Goal: Task Accomplishment & Management: Use online tool/utility

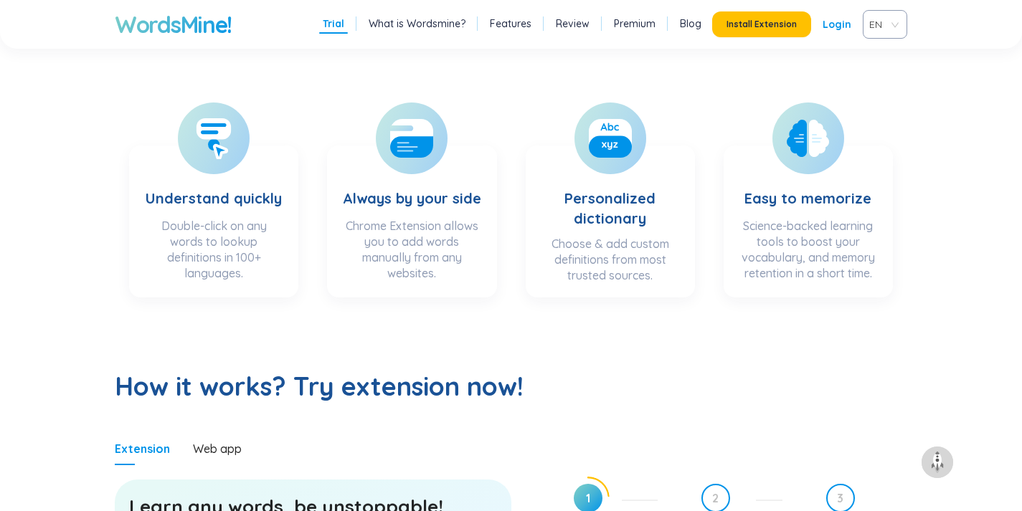
scroll to position [484, 0]
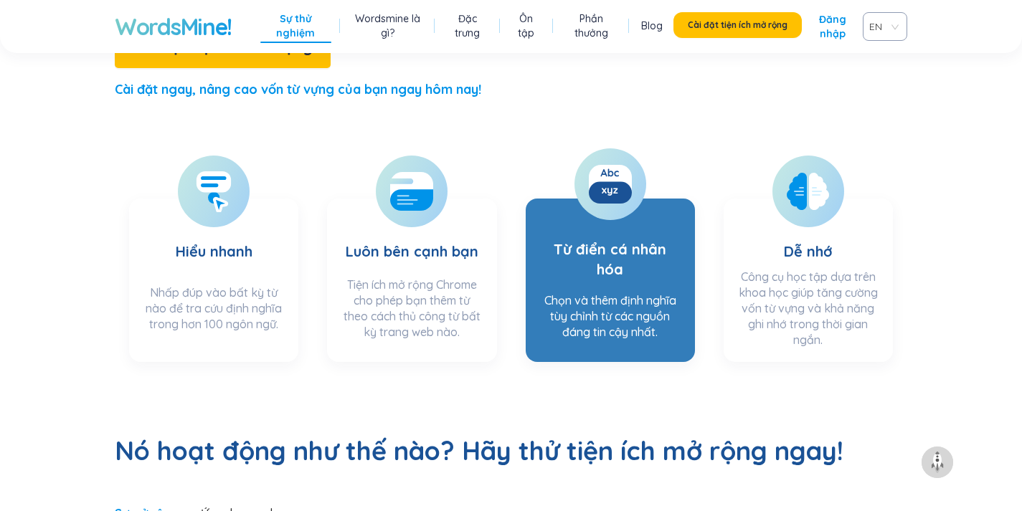
click at [650, 293] on font "Chọn và thêm định nghĩa tùy chỉnh từ các nguồn đáng tin cậy nhất." at bounding box center [610, 316] width 132 height 46
click at [613, 211] on h3 "Từ điển cá nhân hóa" at bounding box center [610, 248] width 141 height 75
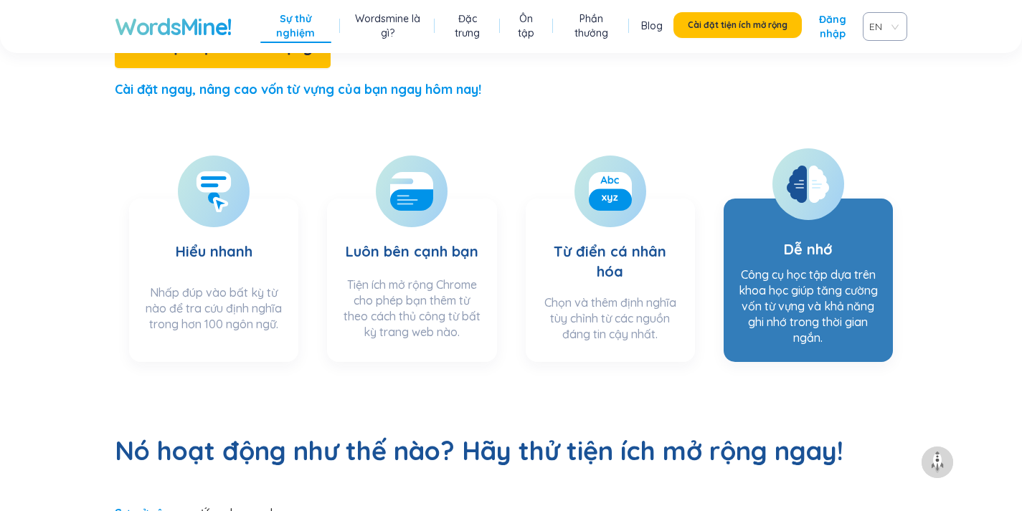
click at [777, 202] on section "Dễ nhớ Công cụ học tập dựa trên khoa học giúp tăng cường vốn từ vựng và khả năn…" at bounding box center [808, 280] width 169 height 163
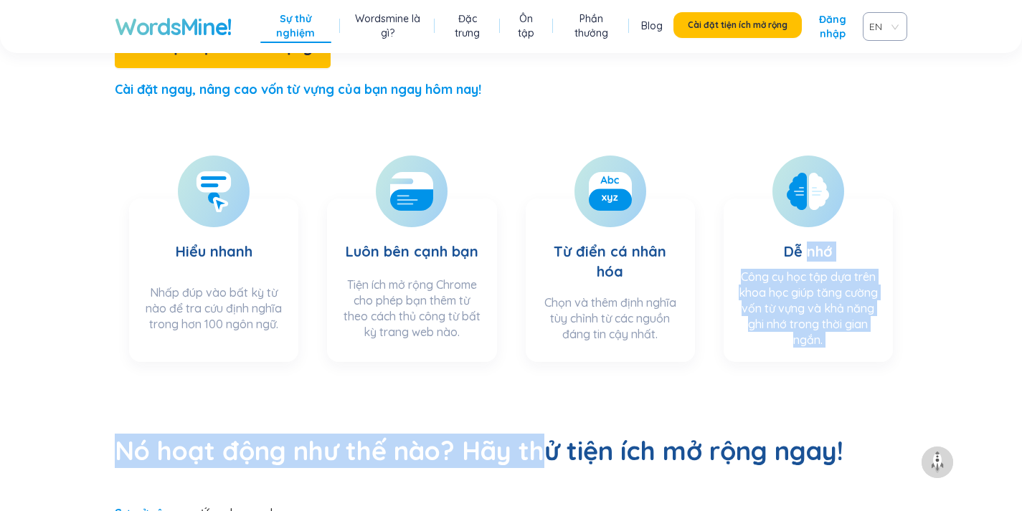
drag, startPoint x: 808, startPoint y: 163, endPoint x: 534, endPoint y: 370, distance: 343.0
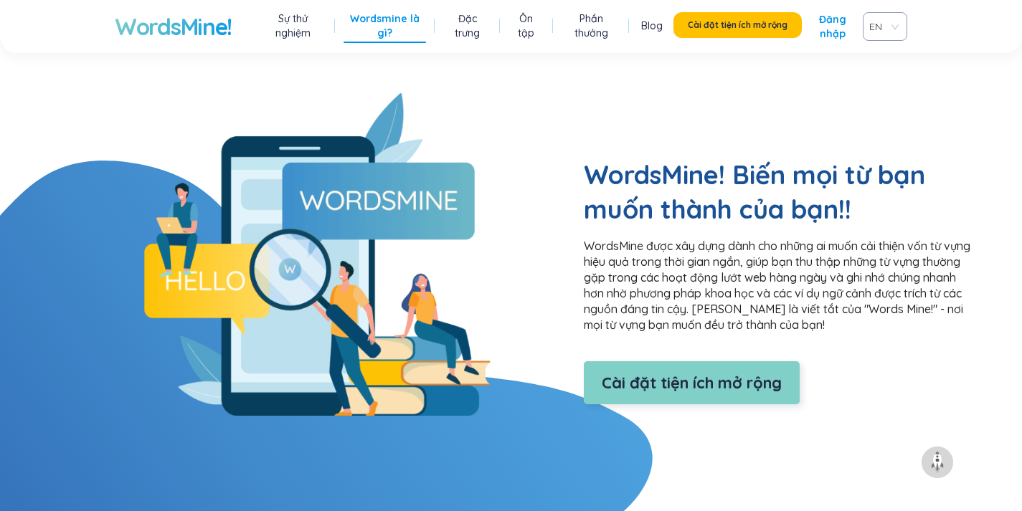
scroll to position [1185, 0]
click at [584, 362] on button "Cài đặt tiện ích mở rộng" at bounding box center [692, 383] width 216 height 43
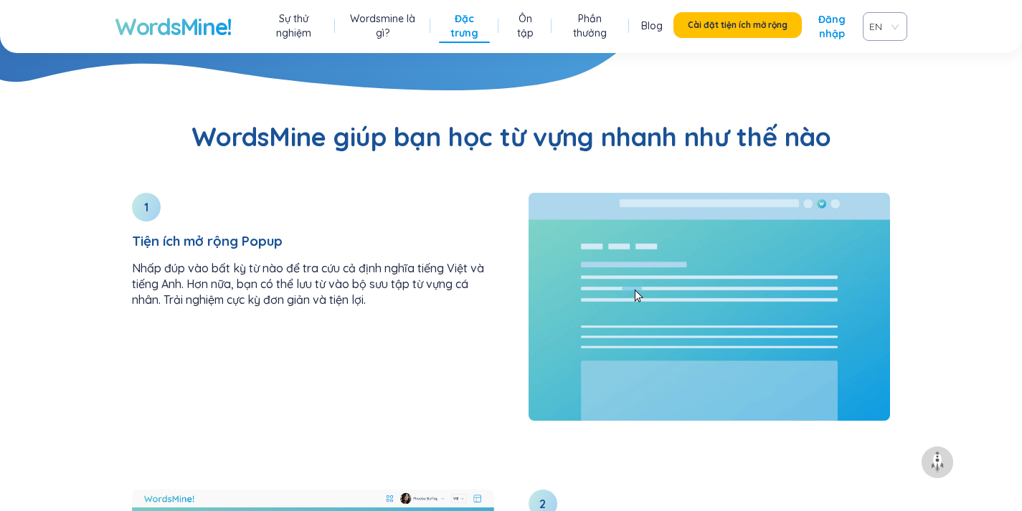
scroll to position [1651, 0]
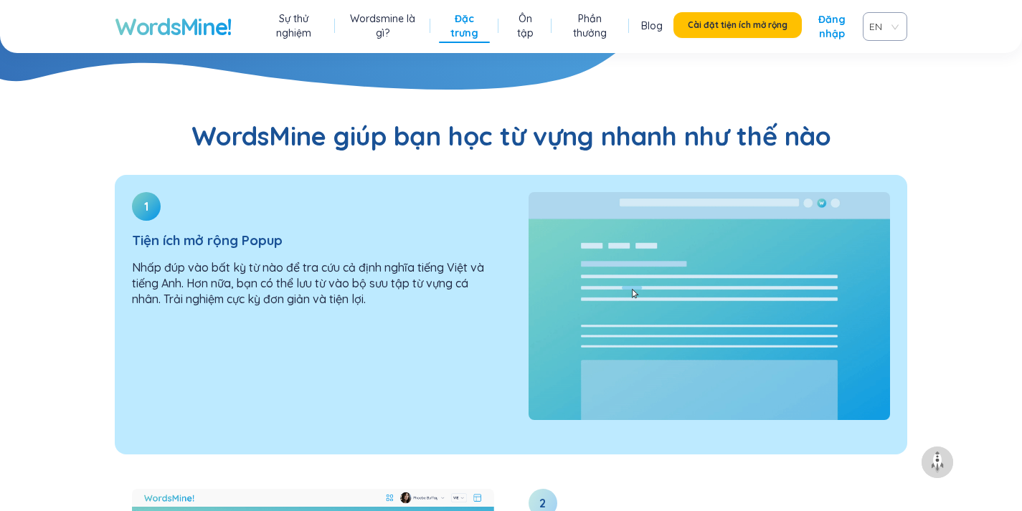
click at [373, 279] on div "1 Tiện ích mở rộng Popup Nhấp đúp vào bất kỳ từ nào để tra cứu cả định nghĩa ti…" at bounding box center [313, 255] width 397 height 161
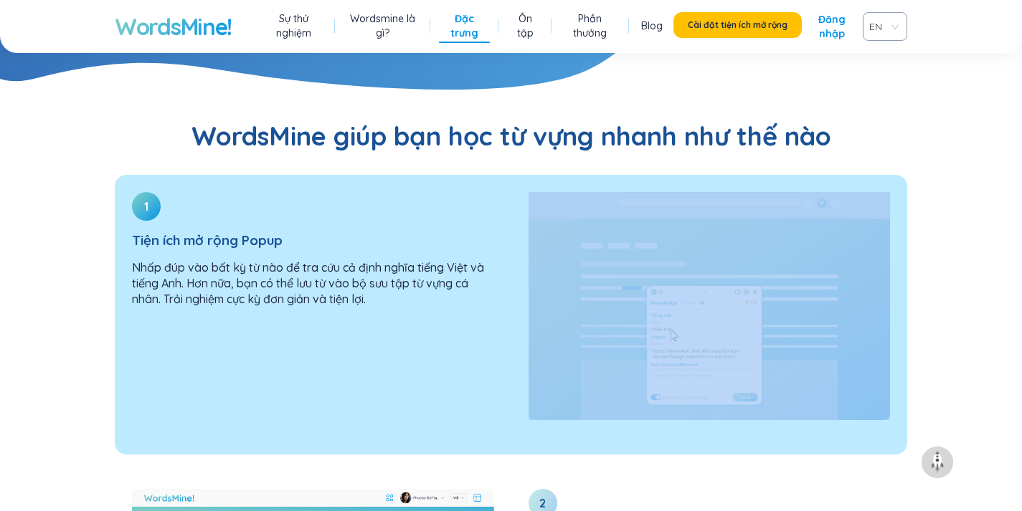
click at [373, 279] on div "1 Tiện ích mở rộng Popup Nhấp đúp vào bất kỳ từ nào để tra cứu cả định nghĩa ti…" at bounding box center [313, 255] width 397 height 161
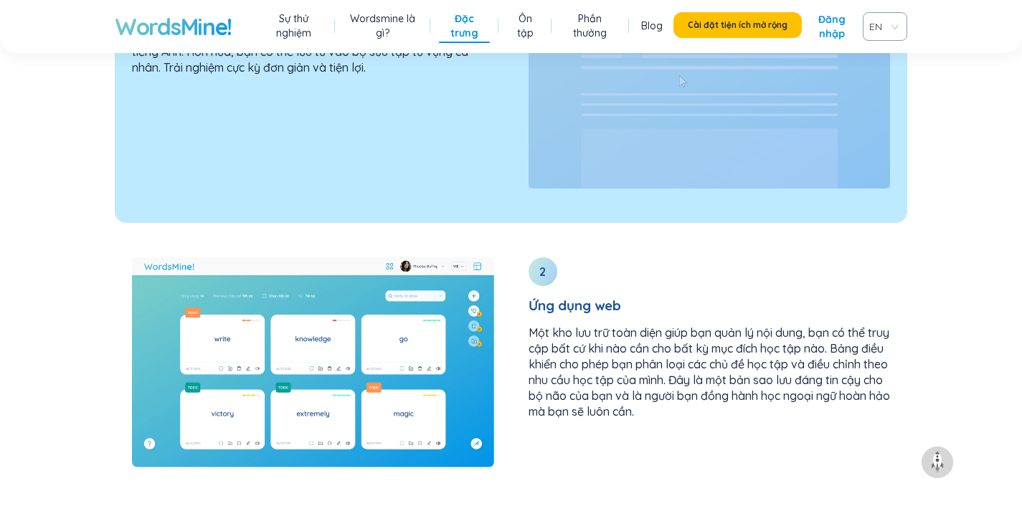
scroll to position [1896, 0]
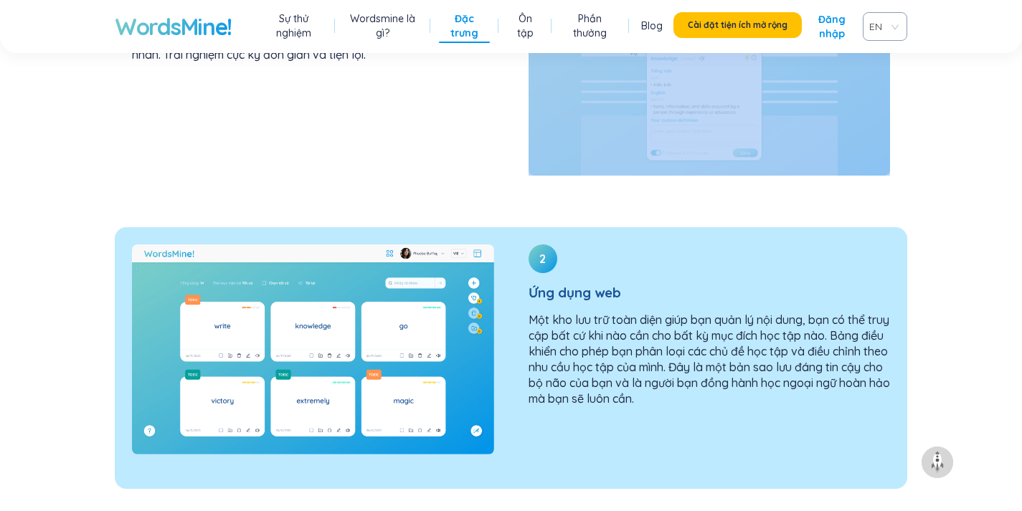
click at [392, 313] on img at bounding box center [313, 350] width 362 height 210
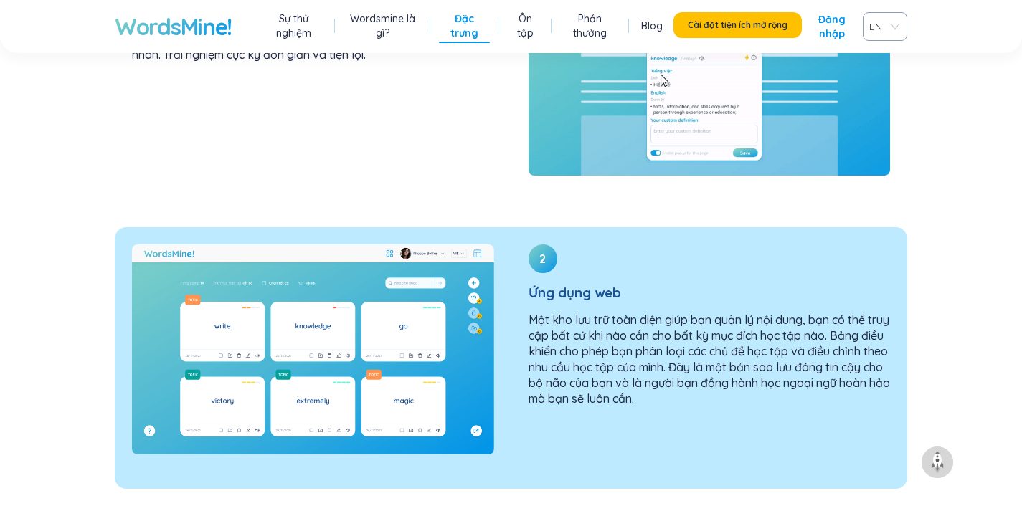
click at [536, 313] on font "Một kho lưu trữ toàn diện giúp bạn quản lý nội dung, bạn có thể truy cập bất cứ…" at bounding box center [708, 359] width 361 height 93
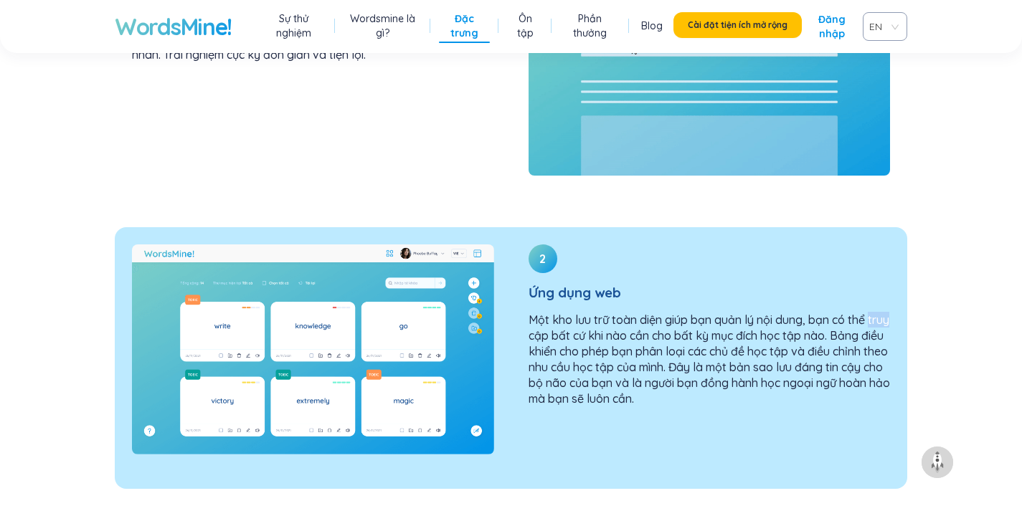
click at [536, 313] on font "Một kho lưu trữ toàn diện giúp bạn quản lý nội dung, bạn có thể truy cập bất cứ…" at bounding box center [708, 359] width 361 height 93
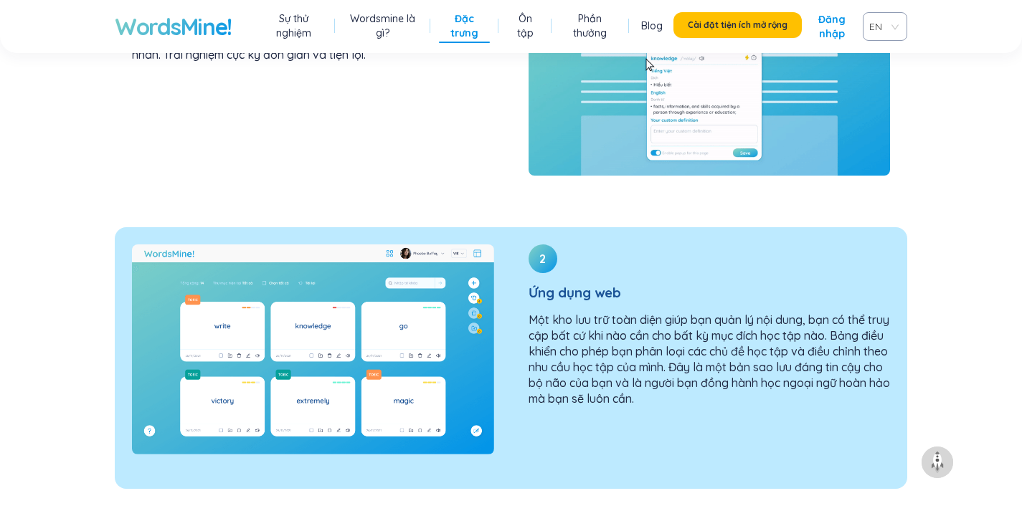
click at [577, 227] on div "2 Ứng dụng web Một kho lưu trữ toàn diện giúp bạn quản lý nội dung, bạn có thể …" at bounding box center [709, 331] width 397 height 208
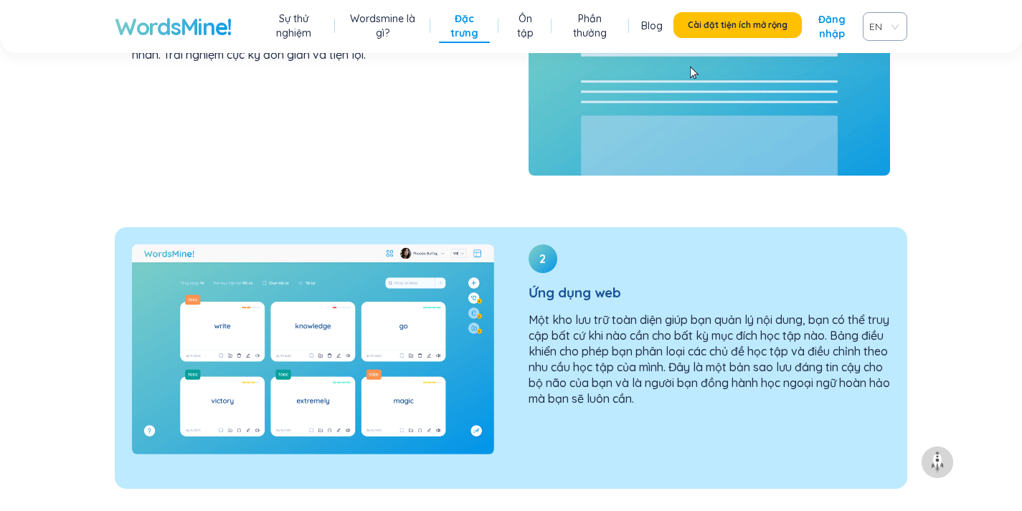
click at [520, 430] on div "2 Ứng dụng web Một kho lưu trữ toàn diện giúp bạn quản lý nội dung, bạn có thể …" at bounding box center [511, 358] width 792 height 262
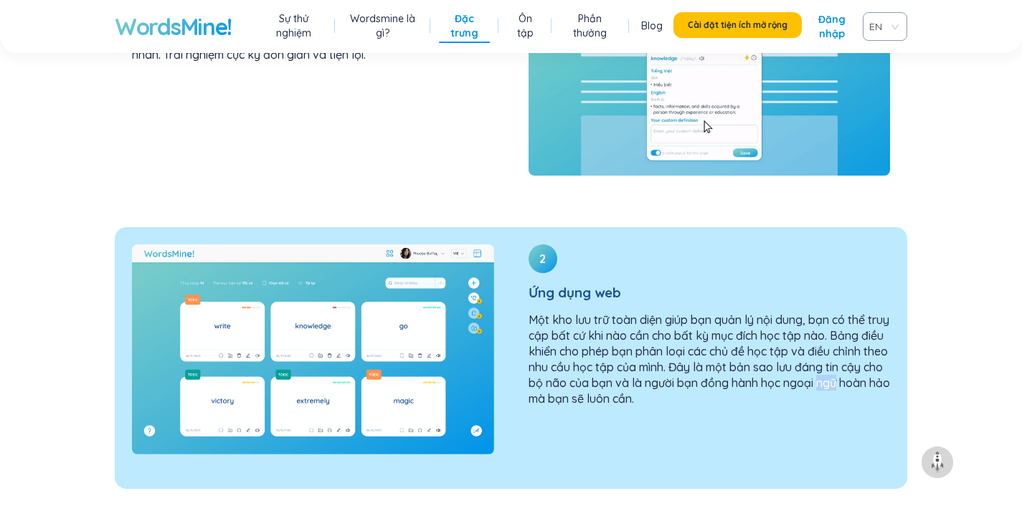
drag, startPoint x: 520, startPoint y: 430, endPoint x: 536, endPoint y: 368, distance: 64.3
click at [536, 368] on div "2 Ứng dụng web Một kho lưu trữ toàn diện giúp bạn quản lý nội dung, bạn có thể …" at bounding box center [511, 358] width 792 height 262
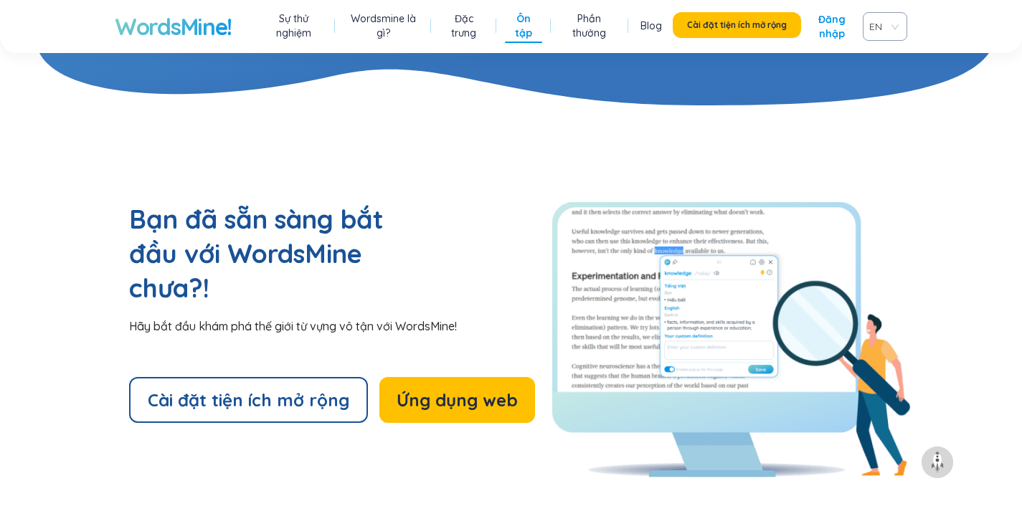
scroll to position [3013, 0]
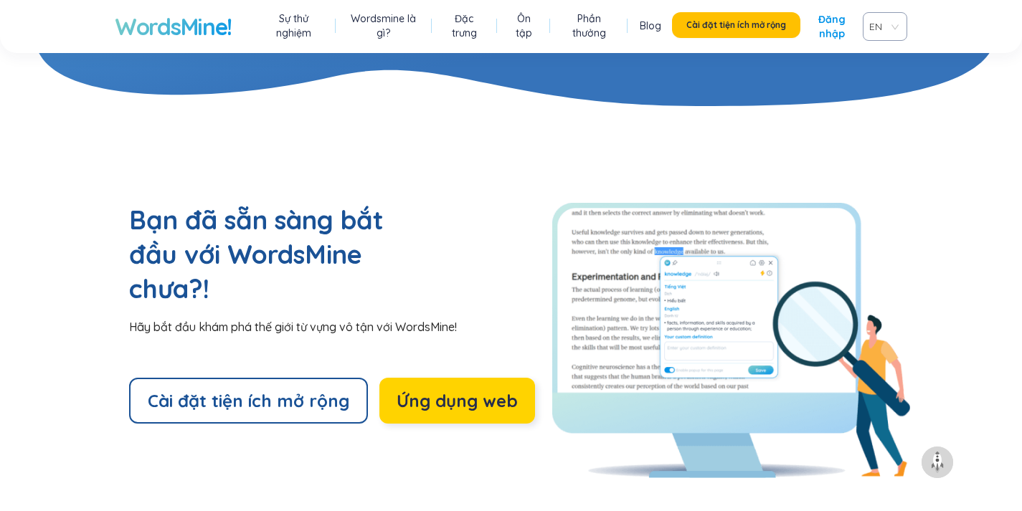
click at [458, 390] on font "Ứng dụng web" at bounding box center [457, 401] width 121 height 22
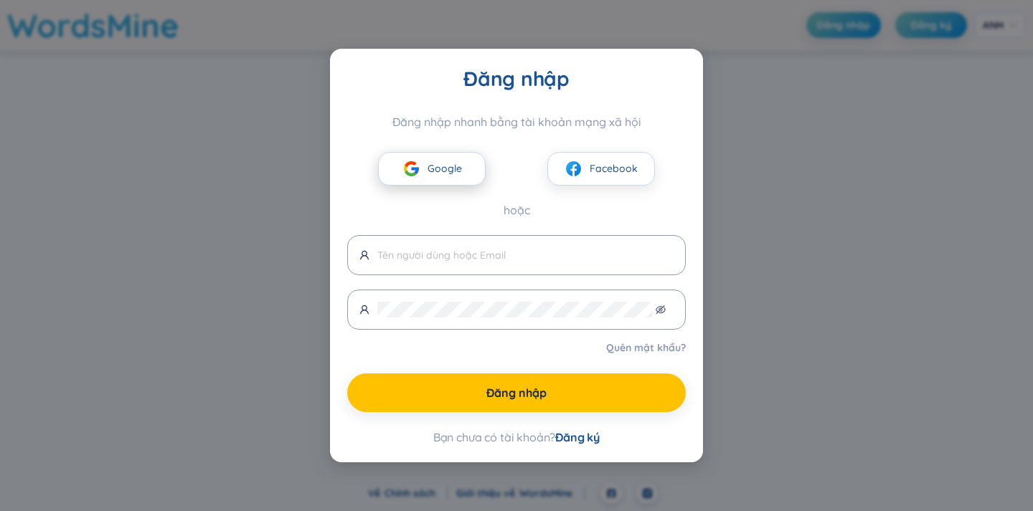
click at [454, 176] on button "Google" at bounding box center [432, 169] width 108 height 34
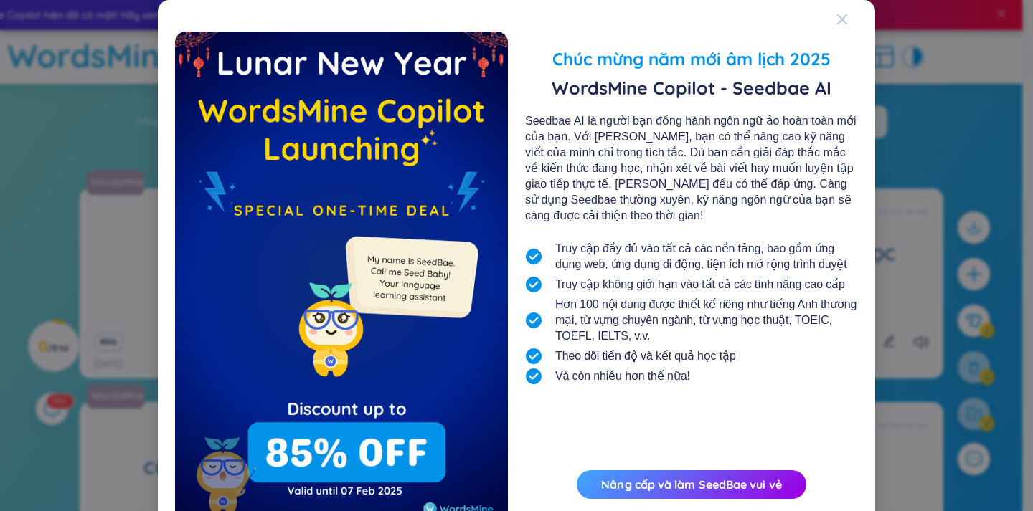
click at [837, 15] on icon "Đóng" at bounding box center [842, 19] width 10 height 10
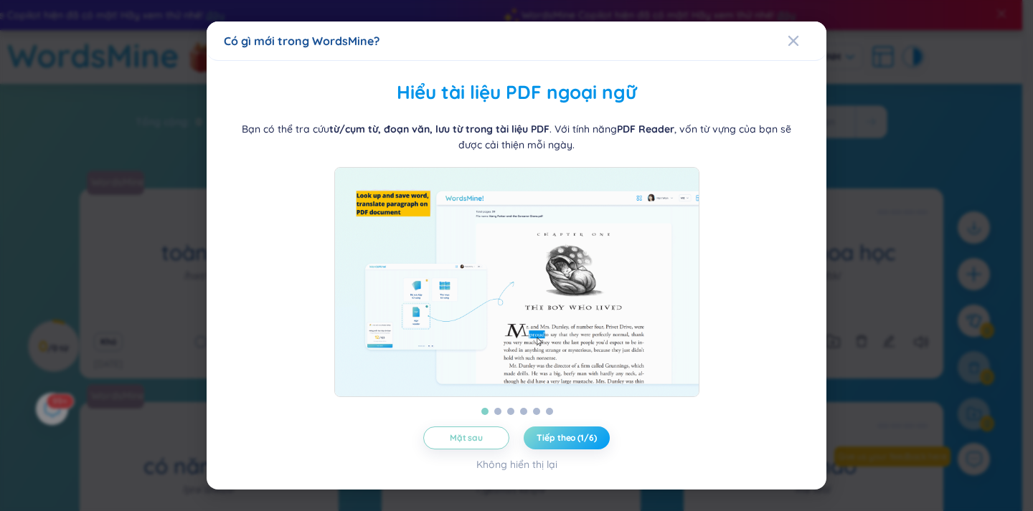
click at [555, 440] on button "Tiếp theo (1/6)" at bounding box center [566, 438] width 86 height 23
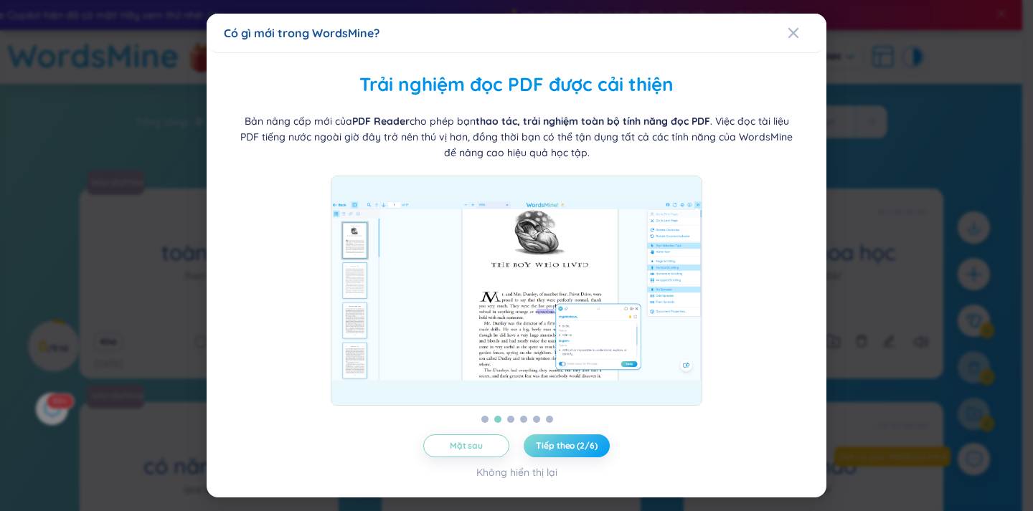
click at [555, 440] on button "Tiếp theo (2/6)" at bounding box center [566, 446] width 86 height 23
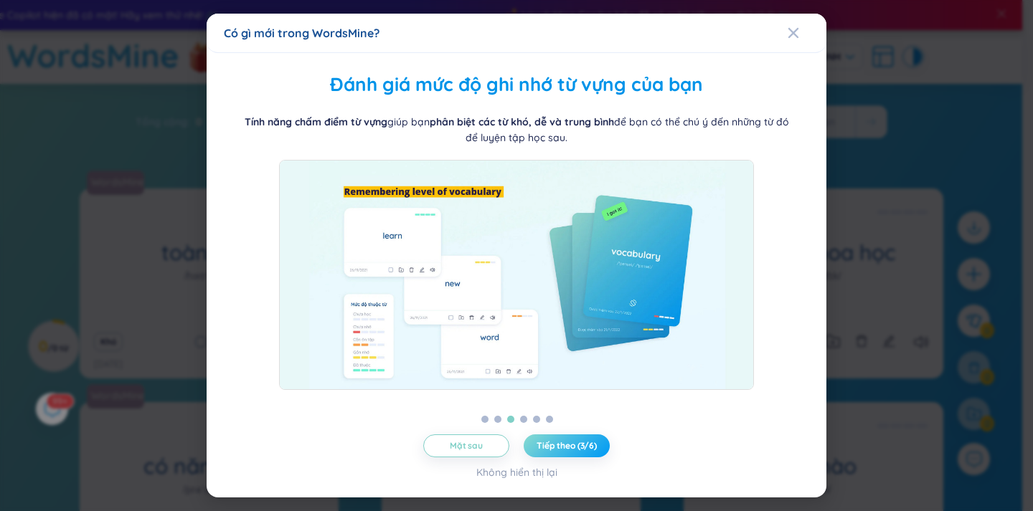
click at [555, 440] on button "Tiếp theo (3/6)" at bounding box center [566, 446] width 86 height 23
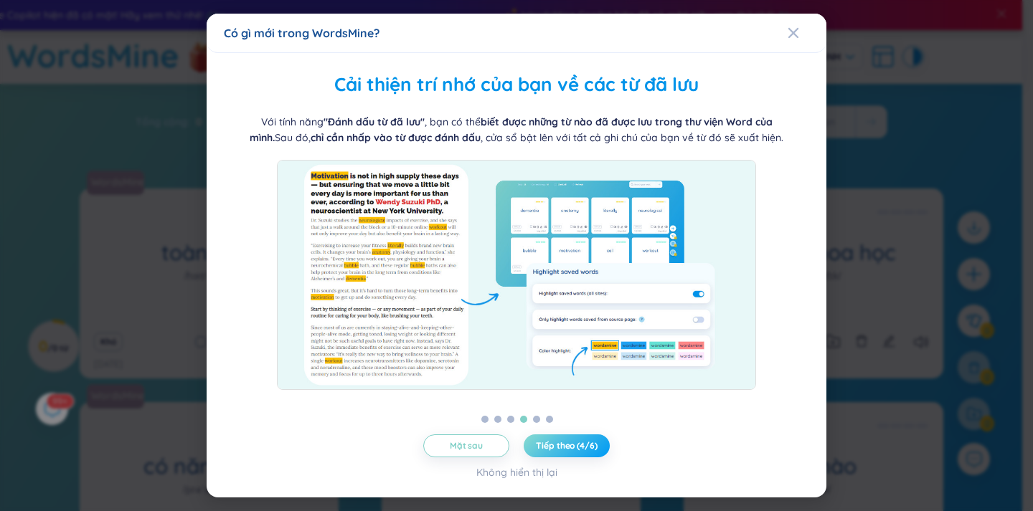
click at [555, 440] on button "Tiếp theo (4/6)" at bounding box center [566, 446] width 86 height 23
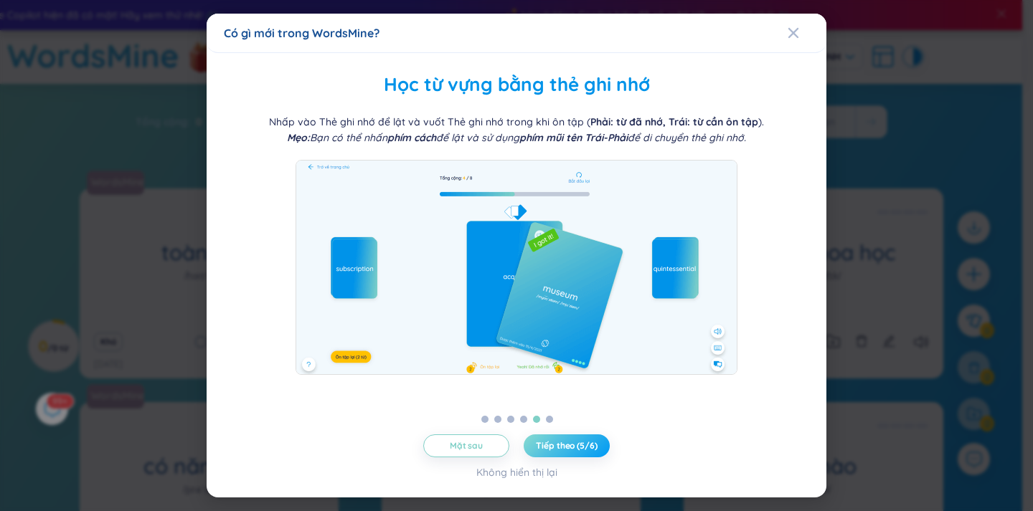
click at [555, 440] on button "Tiếp theo (5/6)" at bounding box center [566, 446] width 86 height 23
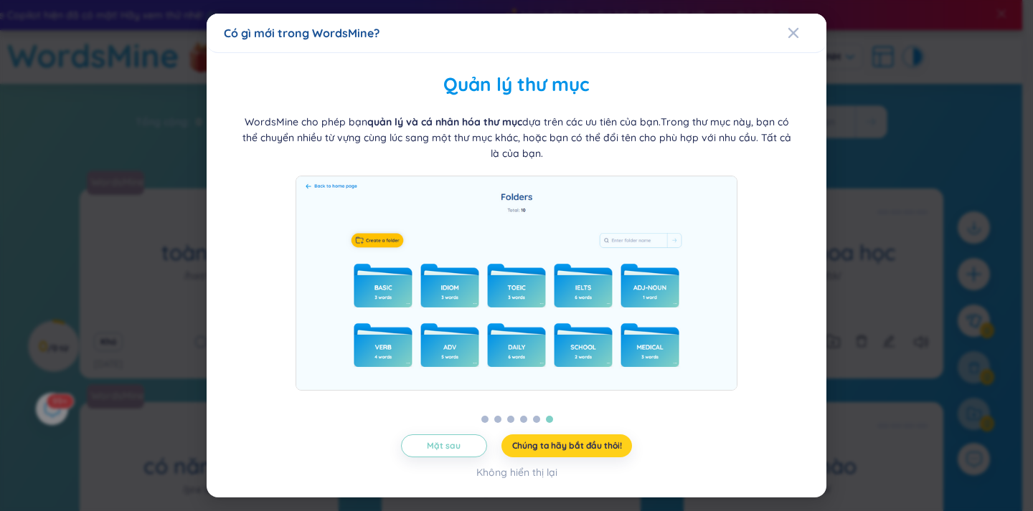
click at [555, 440] on button "Chúng ta hãy bắt đầu thôi!" at bounding box center [566, 446] width 131 height 23
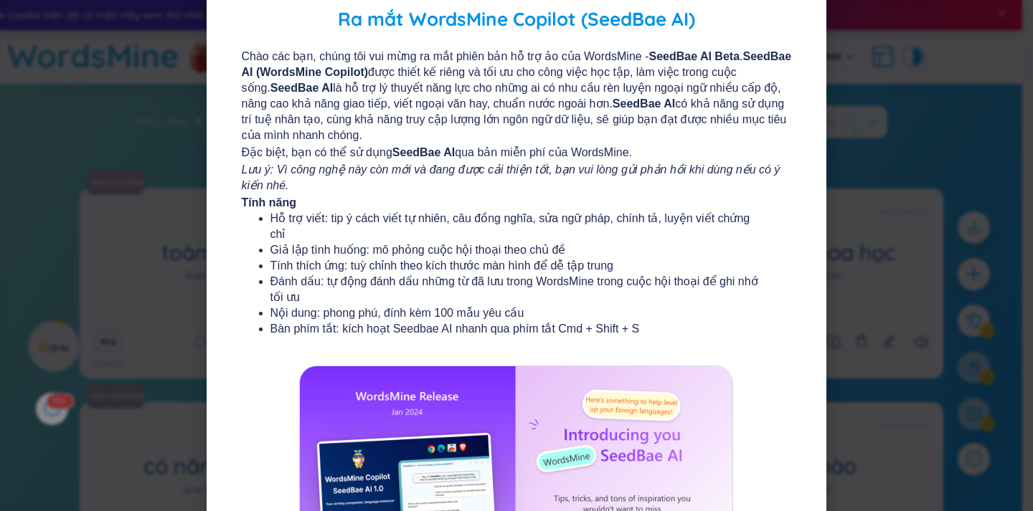
scroll to position [212, 0]
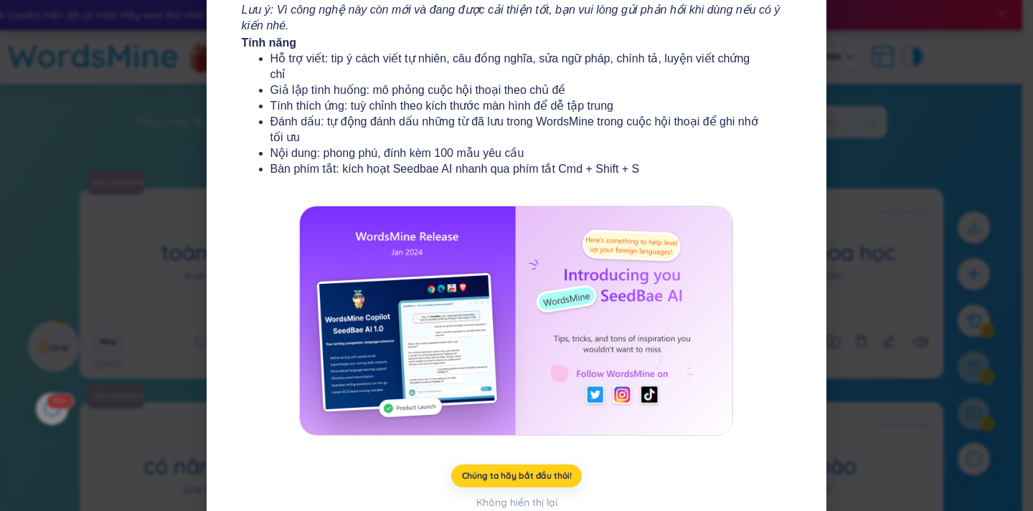
click at [506, 465] on button "Chúng ta hãy bắt đầu thôi!" at bounding box center [516, 476] width 131 height 23
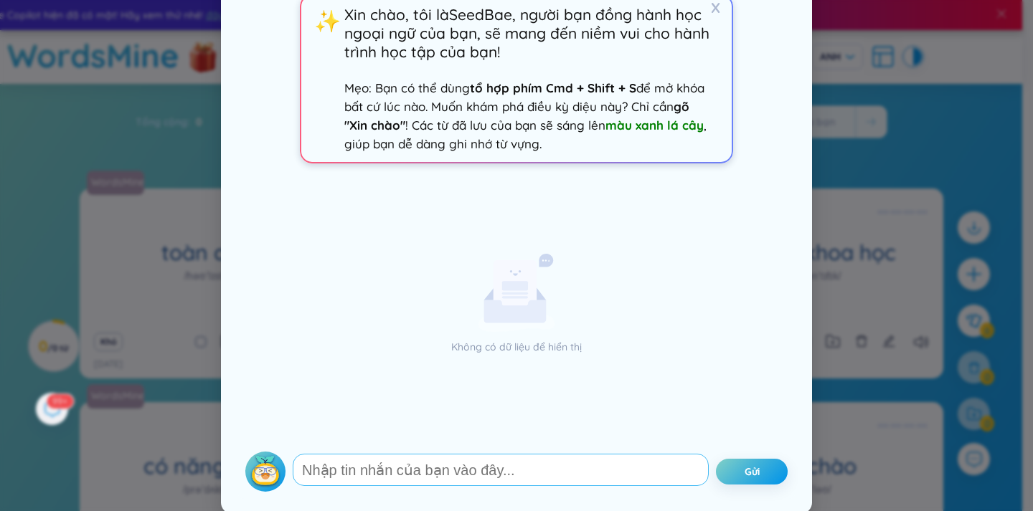
scroll to position [82, 0]
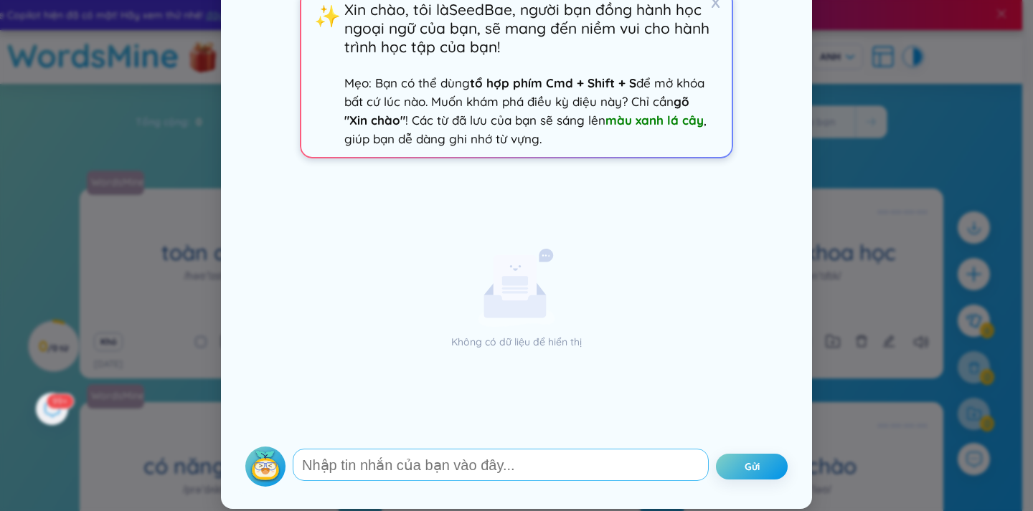
click at [413, 470] on textarea at bounding box center [501, 465] width 416 height 32
type textarea "tôi muốn ghi nhớ từ vựng"
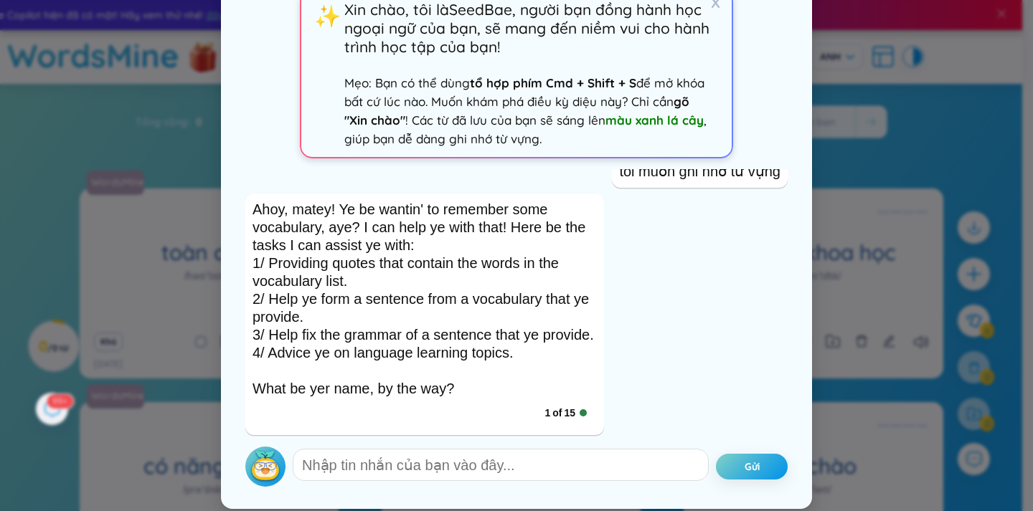
scroll to position [0, 0]
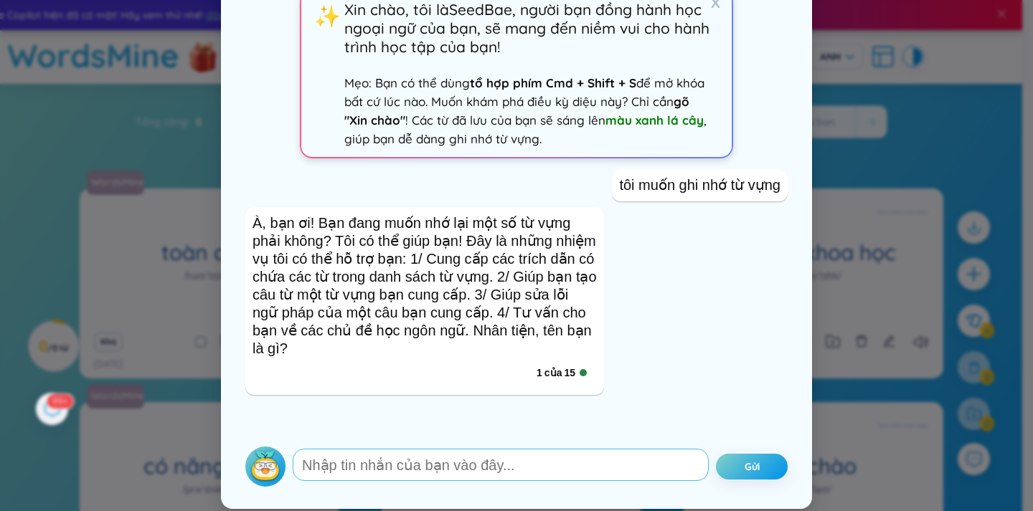
click at [457, 458] on textarea at bounding box center [501, 465] width 416 height 32
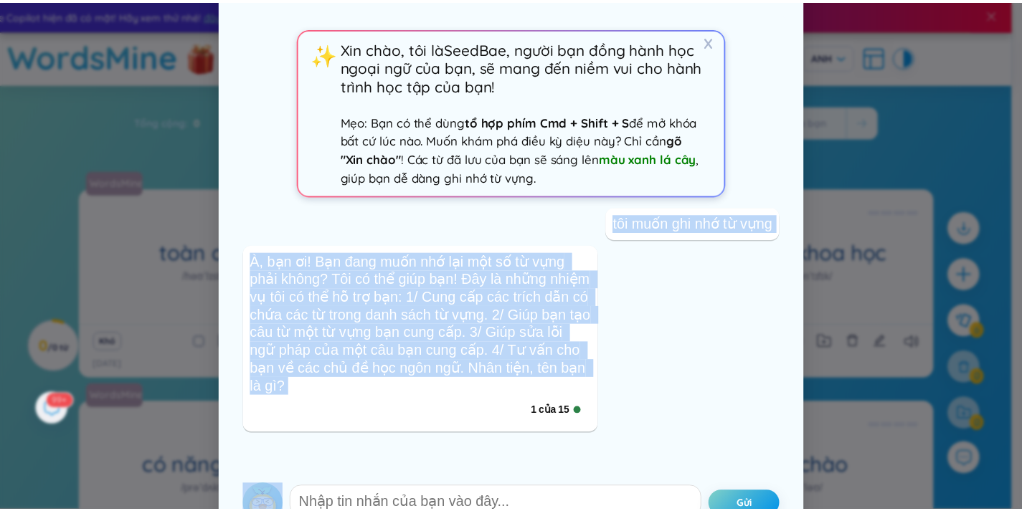
scroll to position [30, 0]
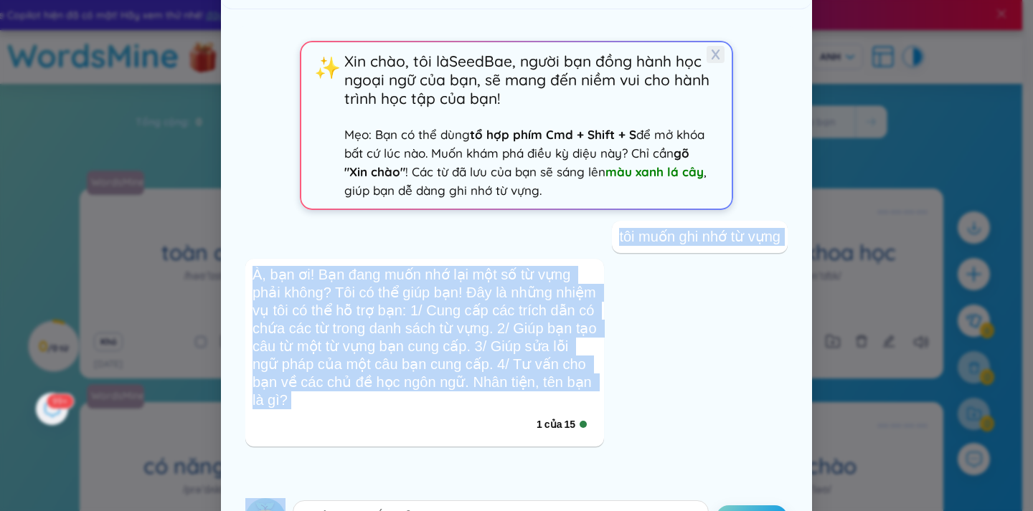
drag, startPoint x: 815, startPoint y: 65, endPoint x: 711, endPoint y: 50, distance: 105.7
click at [711, 50] on div "SeedBae AI - Người bạn đồng hành viết lách hàng ngày của bạn X ✨ [PERSON_NAME] …" at bounding box center [516, 255] width 1033 height 511
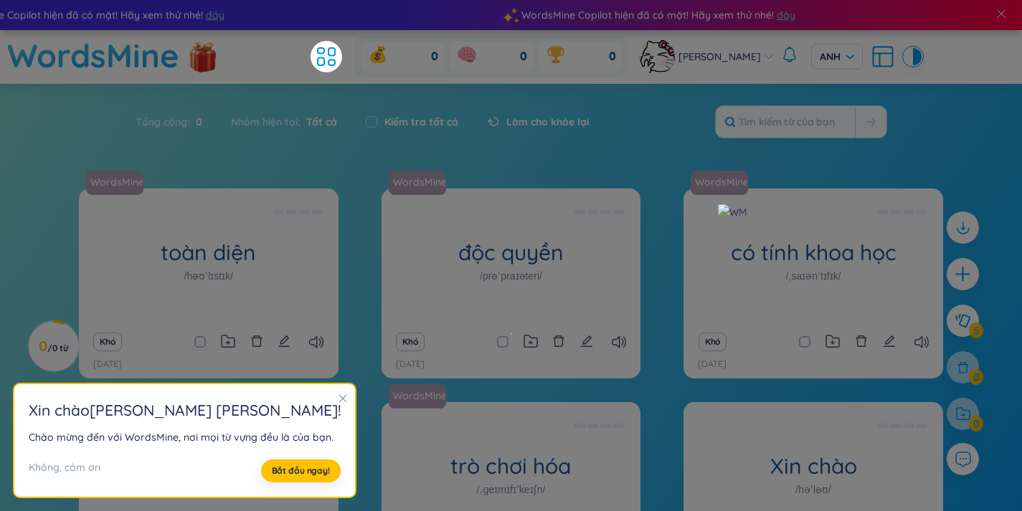
click at [711, 50] on body "WordsMine Copilot hiện đã có mặt! Hãy xem thử nhé! đây WordsMine Copilot hiện đ…" at bounding box center [511, 255] width 1022 height 511
click at [541, 169] on section "Sort Alphabet Ascending Alphabet Descending Time-based Ascending Time-based Des…" at bounding box center [511, 361] width 1022 height 555
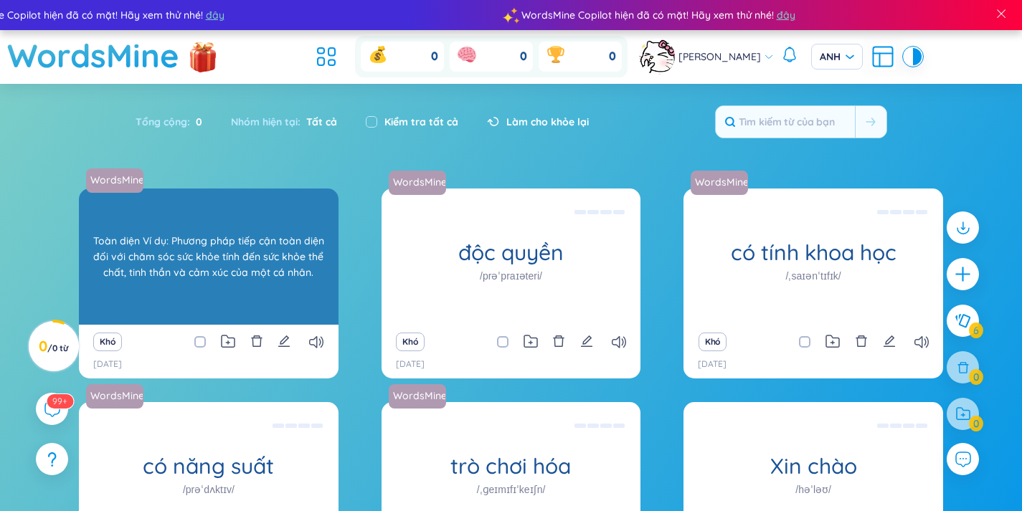
click at [157, 318] on div "toàn diện /həʊˈlɪstɪk/" at bounding box center [209, 257] width 260 height 136
click at [157, 318] on div "Toàn diện Ví dụ: Phương pháp tiếp cận toàn diện đối với chăm sóc sức khỏe tính …" at bounding box center [208, 256] width 245 height 129
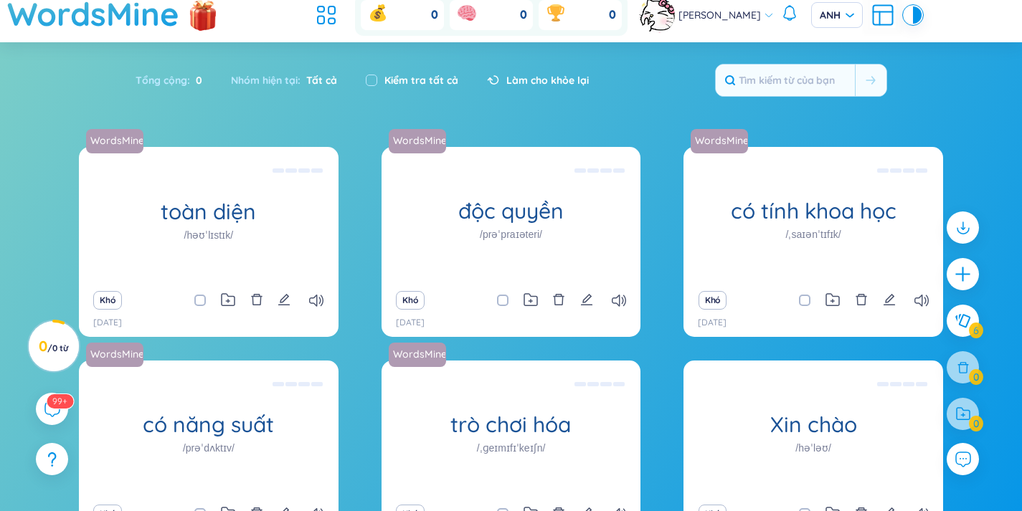
scroll to position [0, 0]
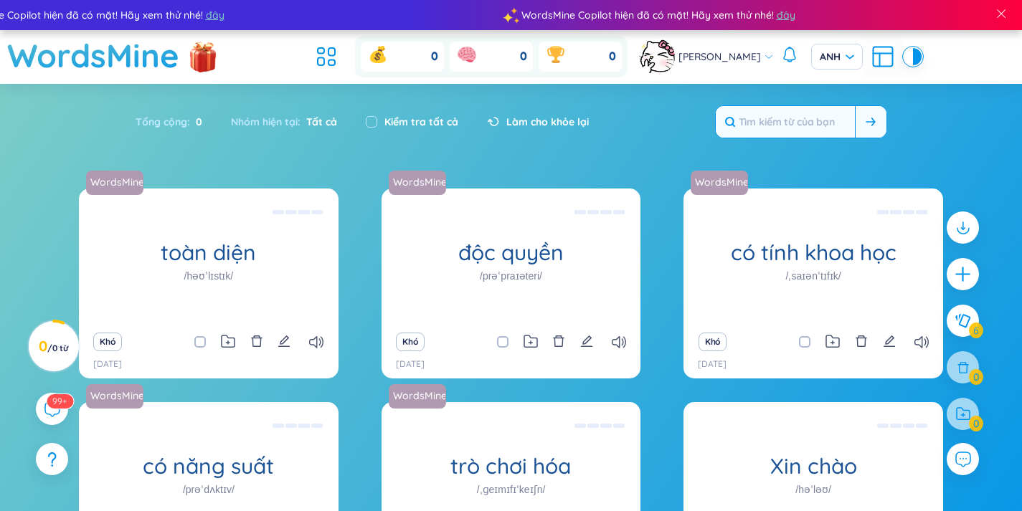
click at [764, 124] on input "text" at bounding box center [785, 122] width 139 height 32
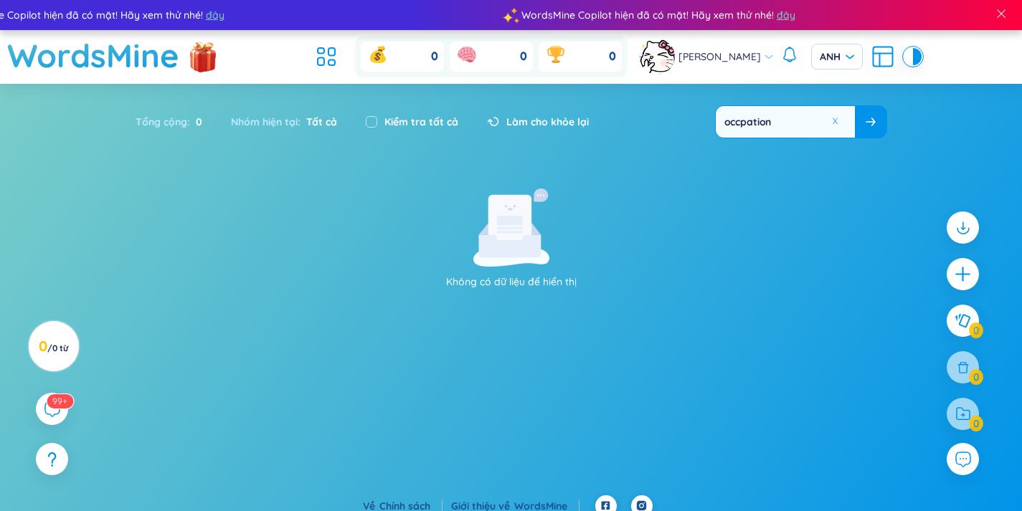
click at [751, 123] on input "occpation" at bounding box center [785, 122] width 139 height 32
click at [810, 108] on input "occupation" at bounding box center [785, 122] width 139 height 32
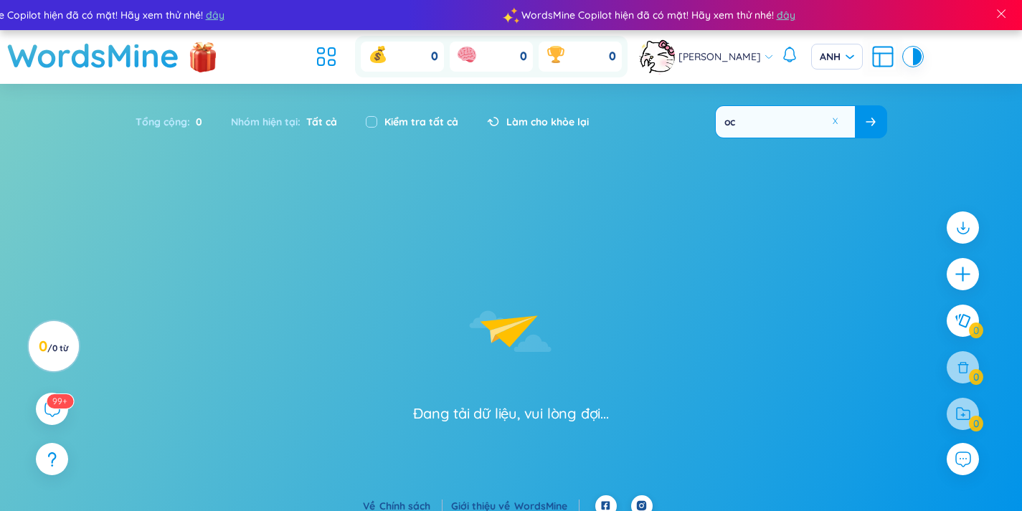
type input "o"
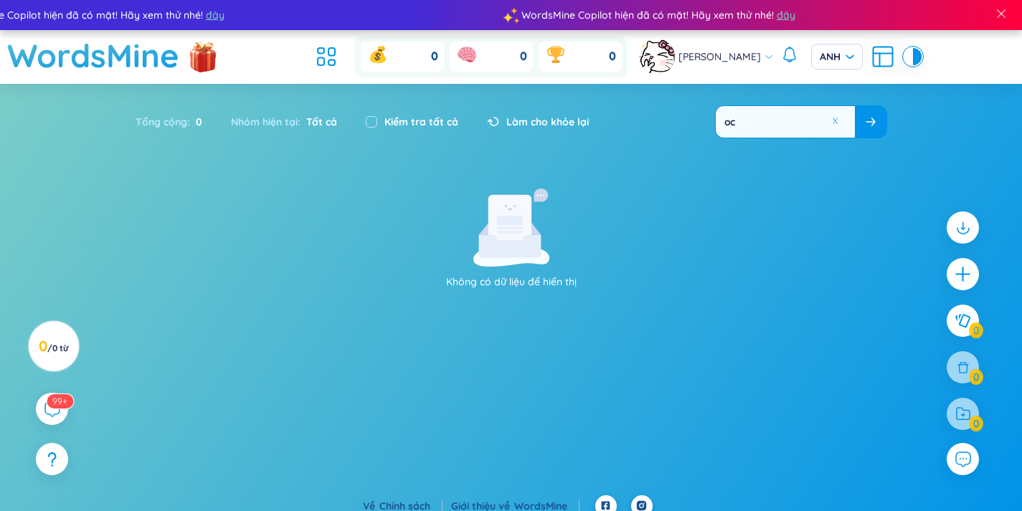
type input "o"
type input "ô"
type input "o"
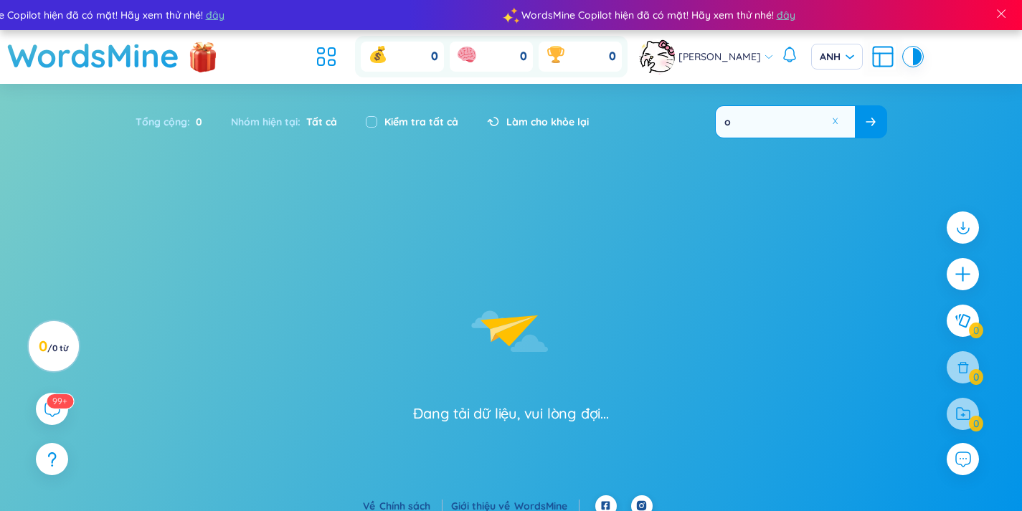
type input "oc"
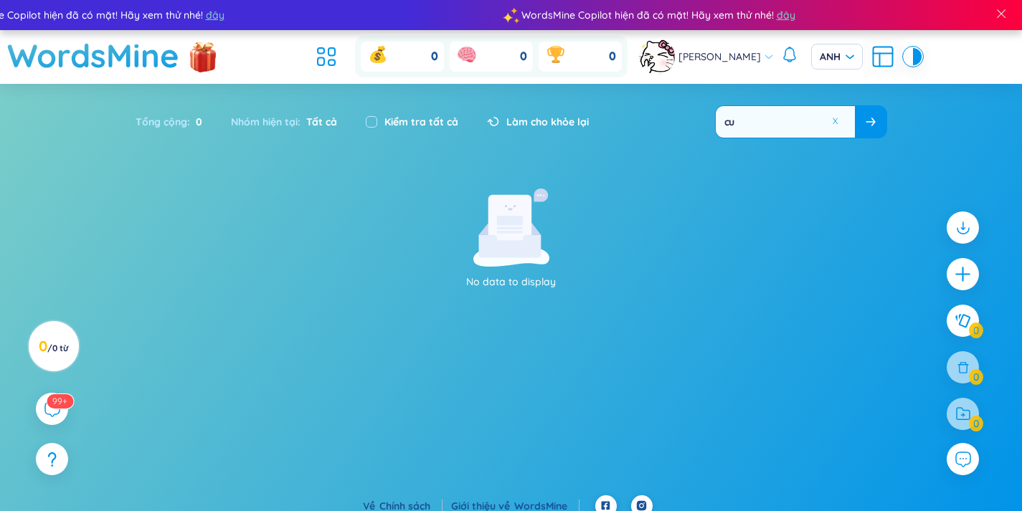
type input "c"
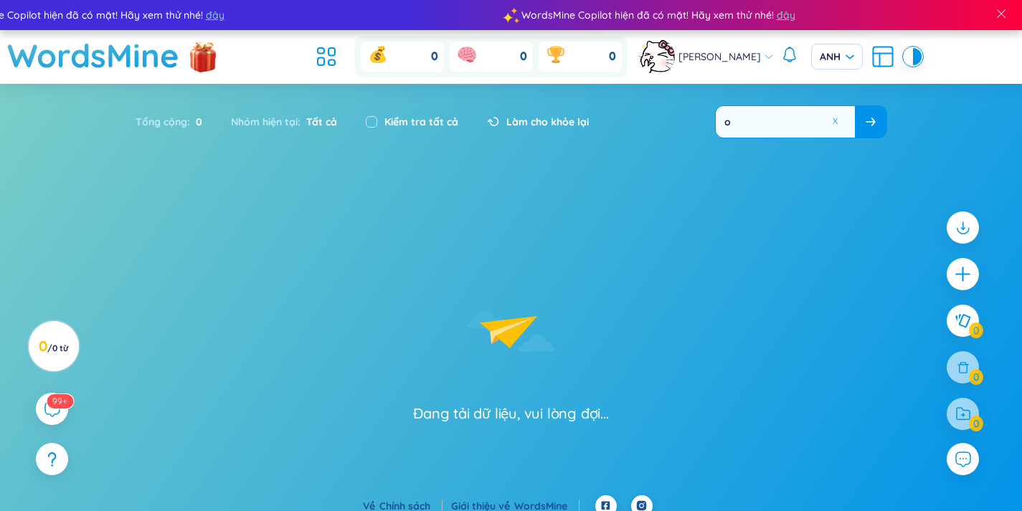
type input "oc"
type input "c"
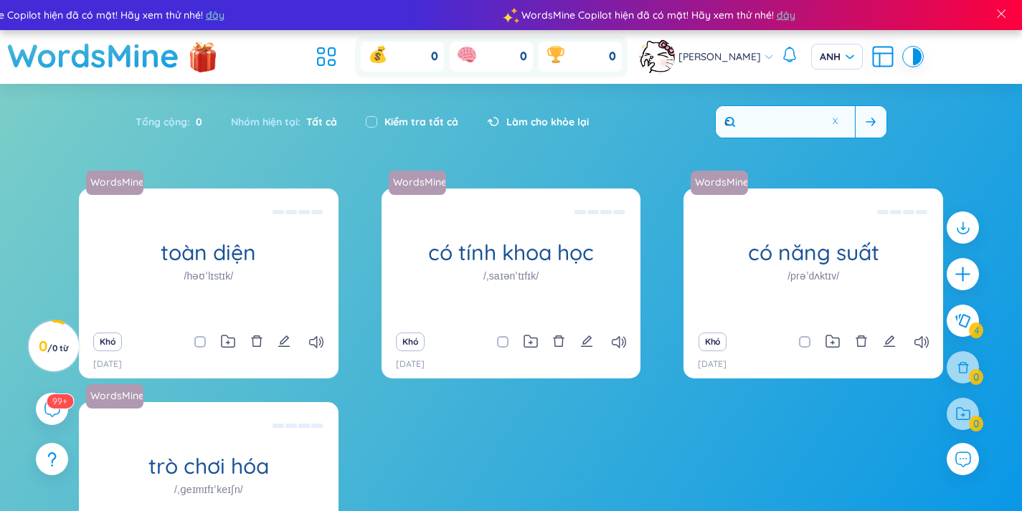
type input "c"
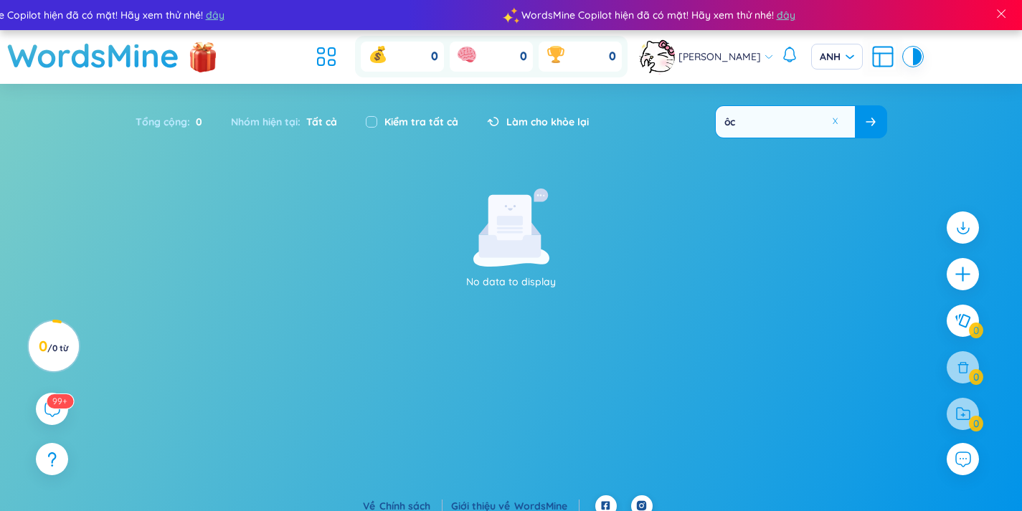
type input "ô"
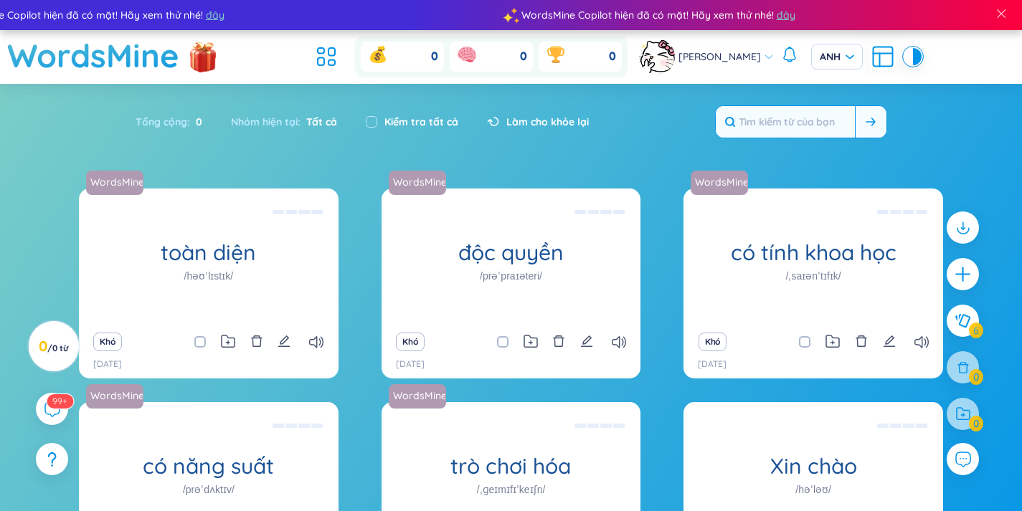
click at [785, 125] on input "text" at bounding box center [785, 122] width 139 height 32
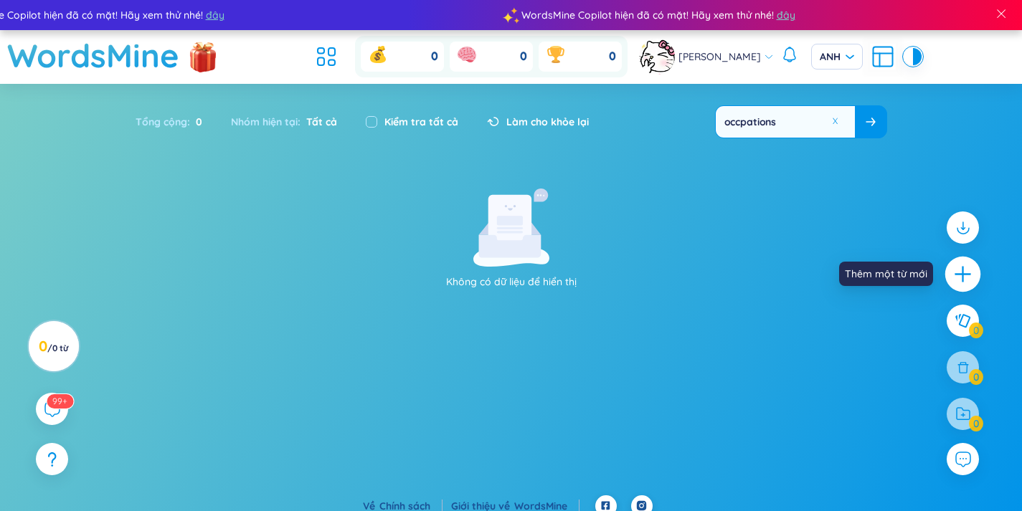
type input "occpations"
click at [967, 268] on icon "cộng thêm" at bounding box center [963, 275] width 20 height 20
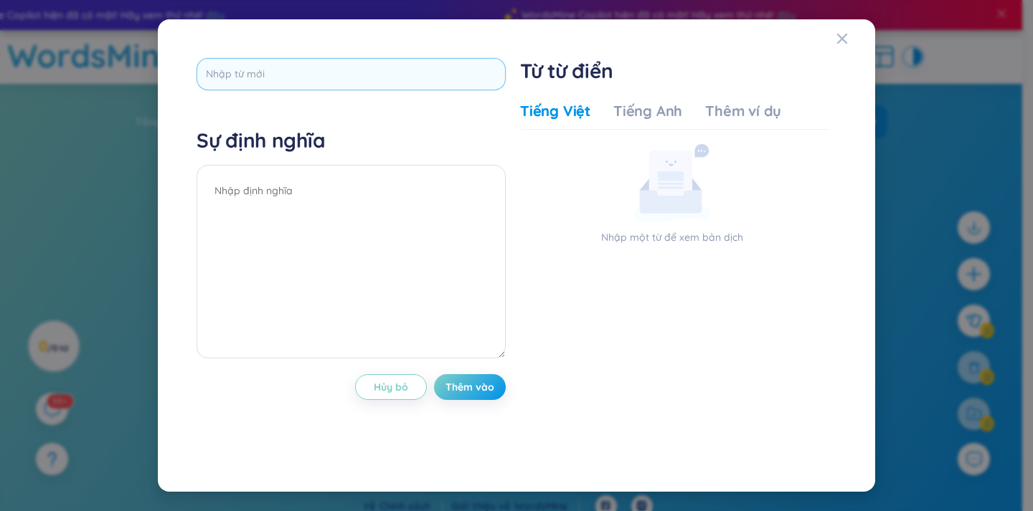
click at [277, 75] on input "text" at bounding box center [350, 74] width 309 height 32
click at [283, 68] on input "text" at bounding box center [350, 74] width 309 height 32
click at [632, 119] on font "Tiếng Anh" at bounding box center [647, 111] width 69 height 18
click at [536, 133] on div "Tiếng Việt Tiếng Anh Thêm ví dụ Nhập một từ để xem bản dịch Nhập một từ để xem …" at bounding box center [674, 258] width 309 height 314
click at [541, 115] on font "Tiếng Việt" at bounding box center [555, 111] width 70 height 18
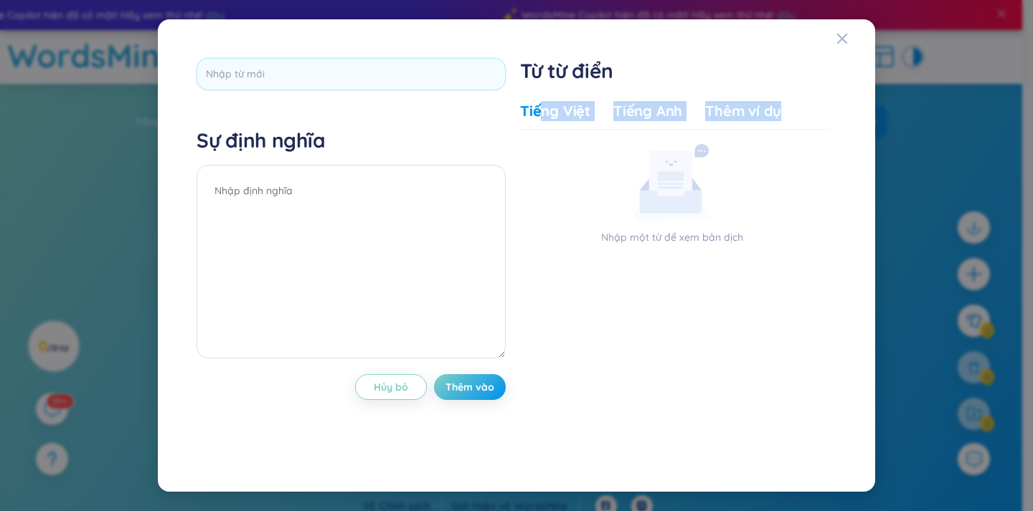
drag, startPoint x: 541, startPoint y: 115, endPoint x: 544, endPoint y: 145, distance: 30.3
click at [544, 145] on div "Tiếng Việt Tiếng Anh Thêm ví dụ Nhập một từ để xem bản dịch Nhập một từ để xem …" at bounding box center [674, 258] width 309 height 314
drag, startPoint x: 611, startPoint y: 213, endPoint x: 274, endPoint y: 49, distance: 374.6
click at [274, 49] on div "Sự định nghĩa Hủy bỏ Thêm vào Từ từ điển Tiếng Việt Tiếng Anh Thêm ví dụ Nhập m…" at bounding box center [516, 256] width 683 height 438
drag, startPoint x: 274, startPoint y: 49, endPoint x: 275, endPoint y: 82, distance: 32.3
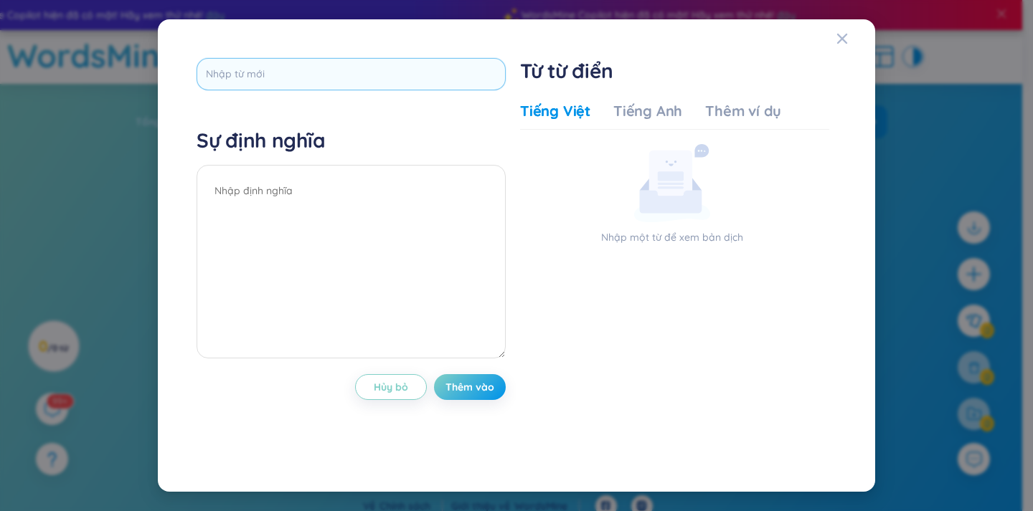
click at [275, 82] on div "Sự định nghĩa Hủy bỏ Thêm vào Từ từ điển Tiếng Việt Tiếng Anh Thêm ví dụ Nhập m…" at bounding box center [516, 256] width 683 height 438
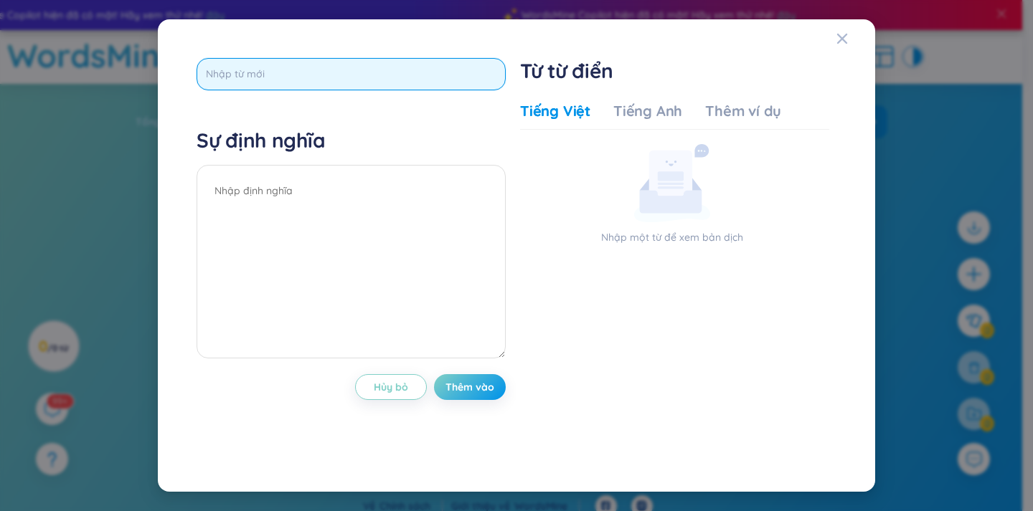
click at [261, 89] on input "text" at bounding box center [350, 74] width 309 height 32
click at [217, 76] on input "anchitect" at bounding box center [350, 74] width 309 height 32
click at [262, 75] on input "chitect" at bounding box center [350, 74] width 309 height 32
type input "c"
type input "an architect"
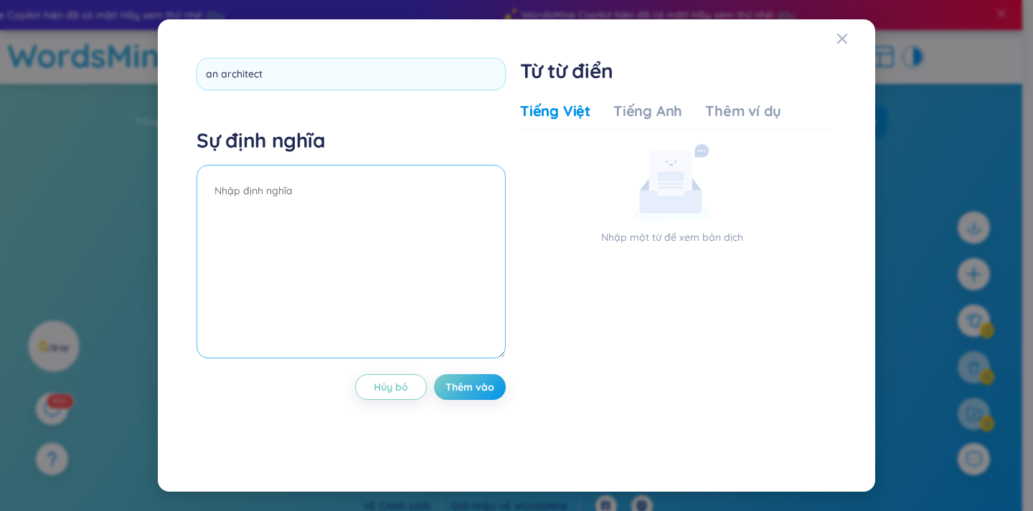
click at [293, 191] on div "Sự định nghĩa" at bounding box center [350, 245] width 309 height 235
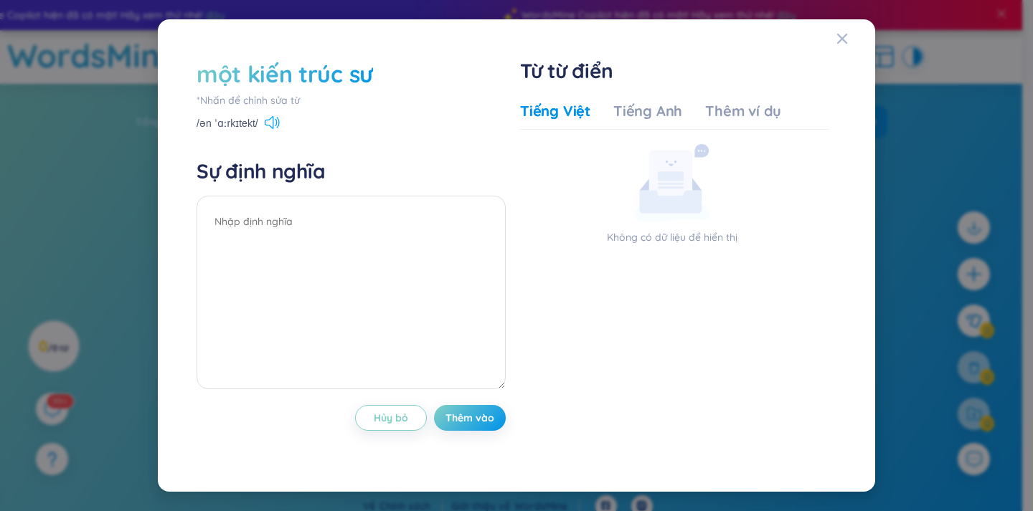
click at [267, 123] on icon at bounding box center [272, 122] width 15 height 13
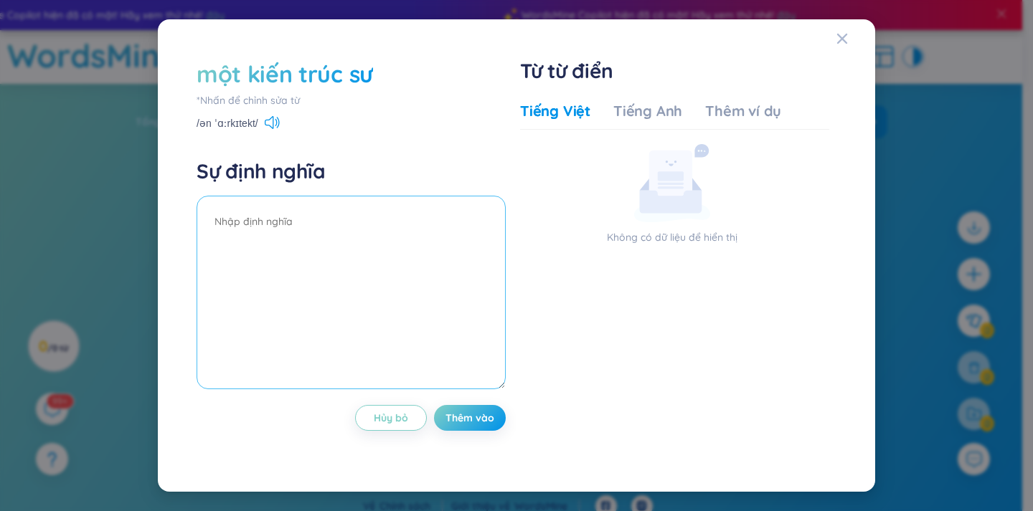
click at [246, 216] on textarea at bounding box center [350, 293] width 309 height 194
type textarea "kiến trúc sư"
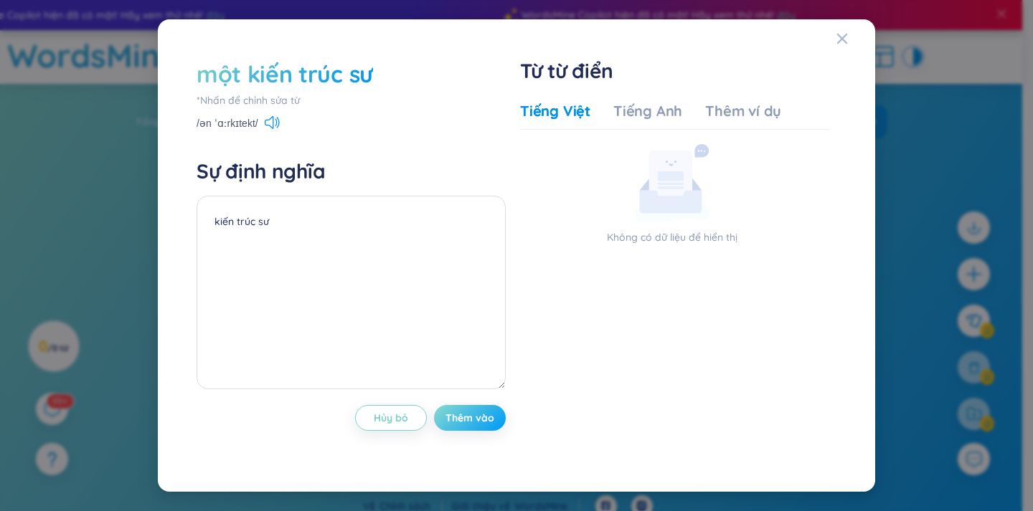
click at [445, 420] on font "Thêm vào" at bounding box center [469, 418] width 49 height 13
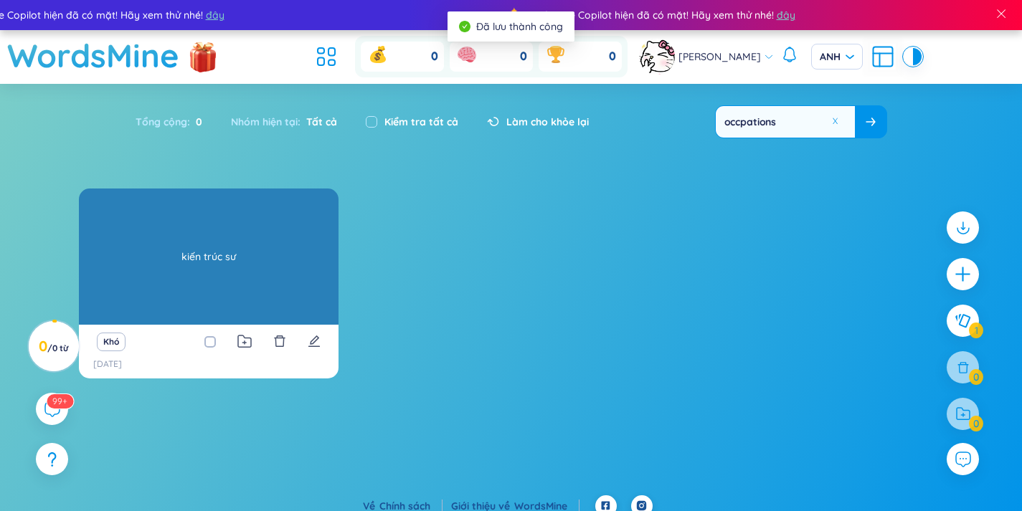
click at [161, 268] on div "một kiến ​​trúc sư kiến trúc sư" at bounding box center [209, 257] width 260 height 136
click at [161, 268] on div "kiến trúc sư" at bounding box center [208, 256] width 245 height 129
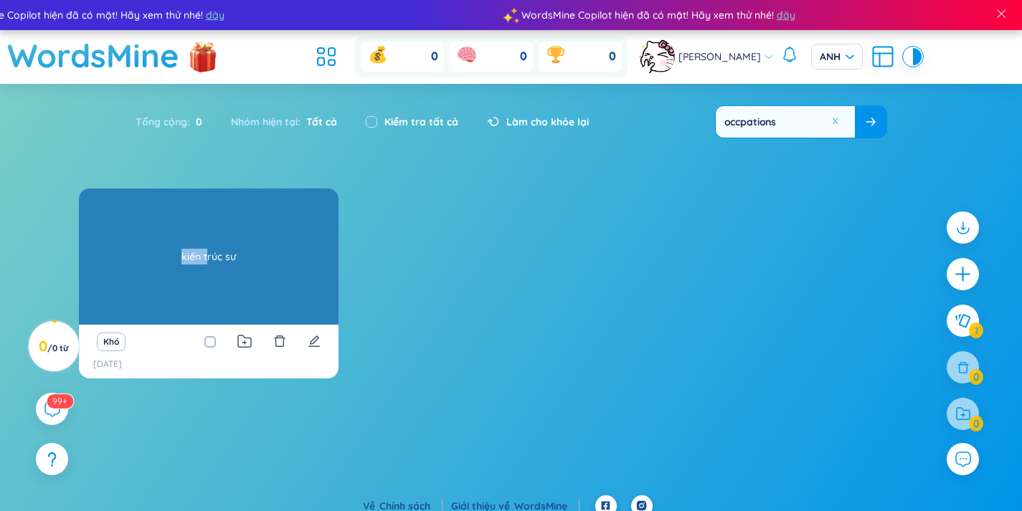
drag, startPoint x: 161, startPoint y: 268, endPoint x: 209, endPoint y: 265, distance: 48.2
click at [209, 265] on div "kiến trúc sư" at bounding box center [208, 256] width 245 height 129
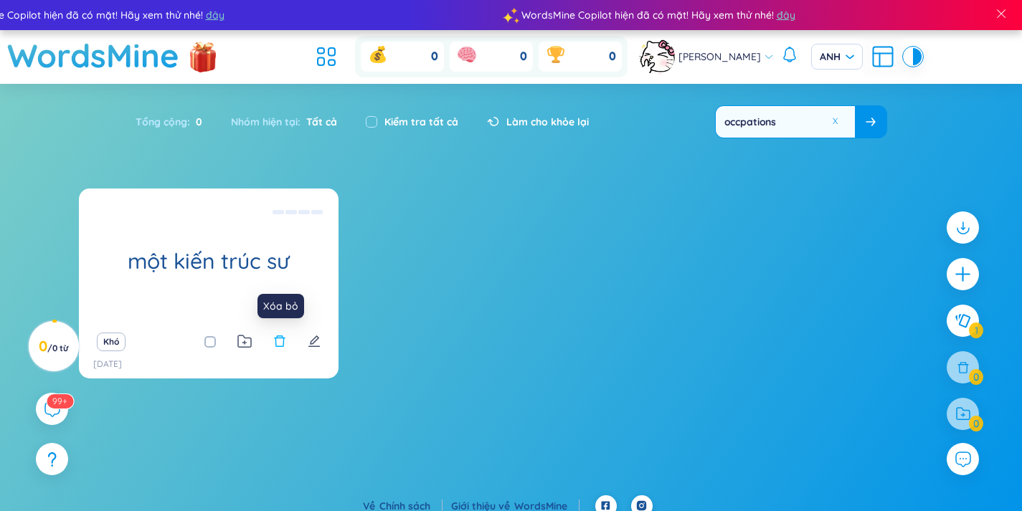
click at [275, 347] on icon "xóa bỏ" at bounding box center [279, 341] width 13 height 13
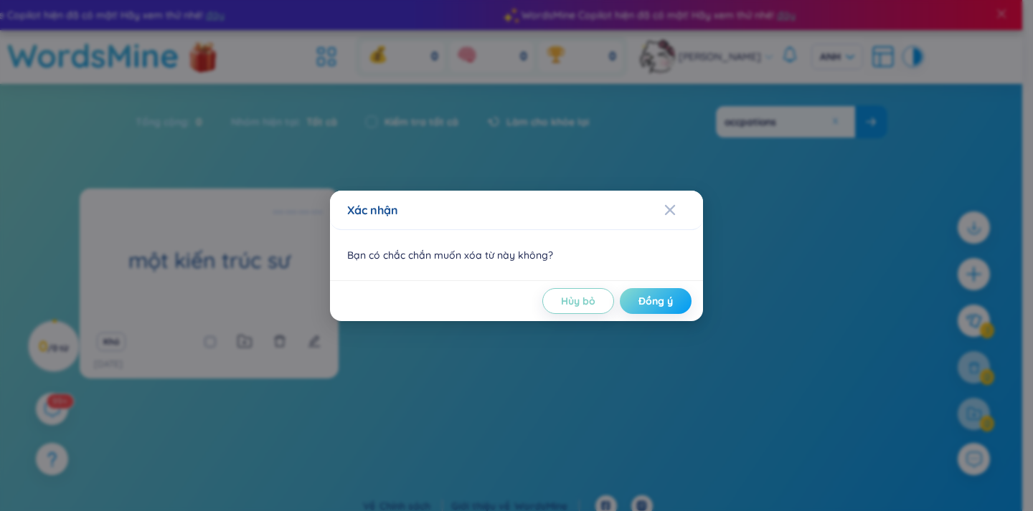
click at [662, 299] on font "Đồng ý" at bounding box center [655, 301] width 34 height 13
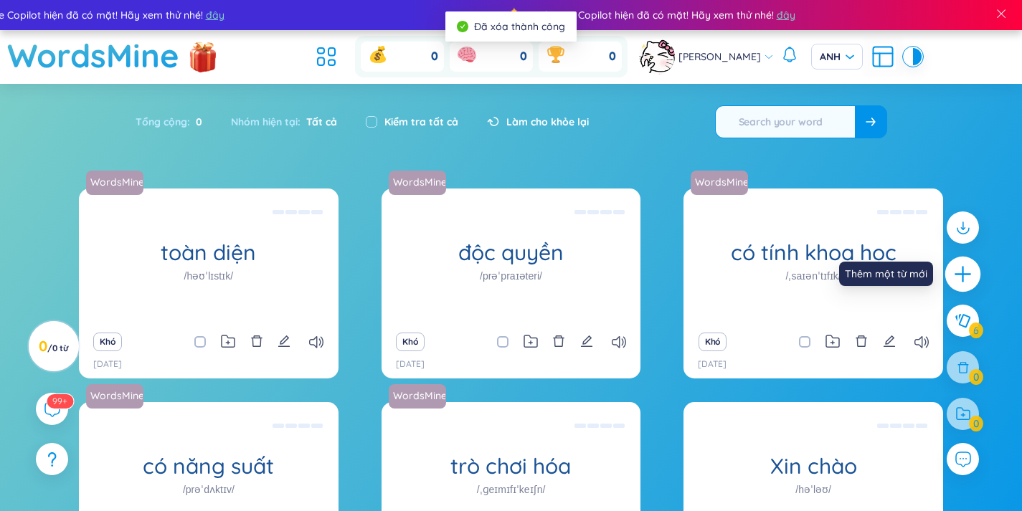
click at [976, 275] on div at bounding box center [963, 275] width 36 height 36
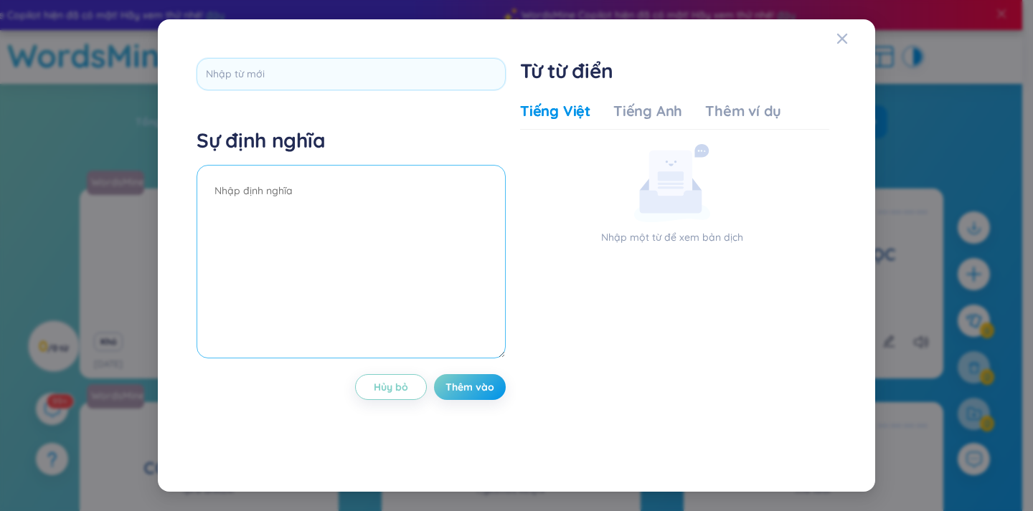
click at [287, 184] on textarea at bounding box center [350, 262] width 309 height 194
click at [637, 119] on font "Tiếng Anh" at bounding box center [647, 111] width 69 height 18
drag, startPoint x: 325, startPoint y: 56, endPoint x: 324, endPoint y: 67, distance: 10.8
click at [324, 67] on div "Sự định nghĩa Hủy bỏ Thêm vào Từ từ điển Tiếng Việt Tiếng Anh Thêm ví dụ Nhập m…" at bounding box center [516, 255] width 654 height 409
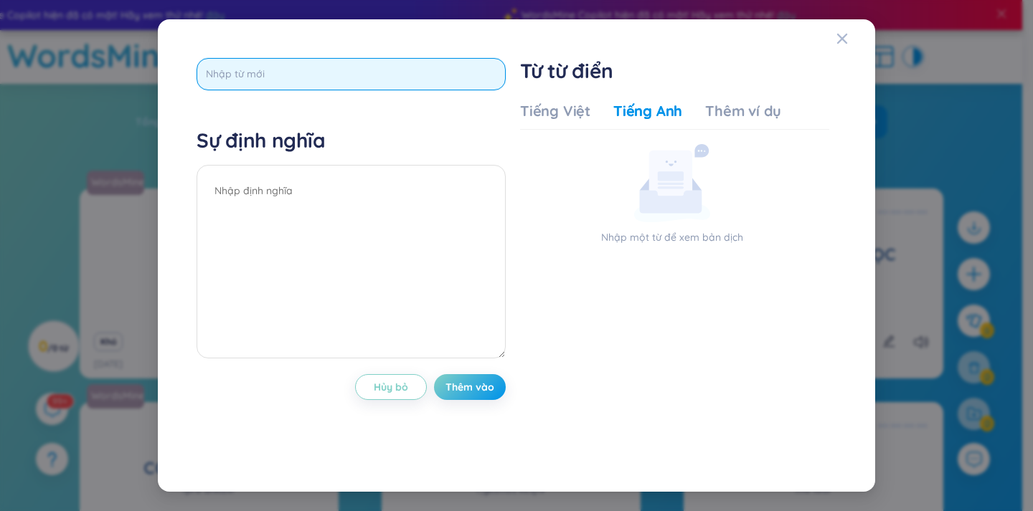
click at [324, 67] on input "text" at bounding box center [350, 74] width 309 height 32
type input "an architect"
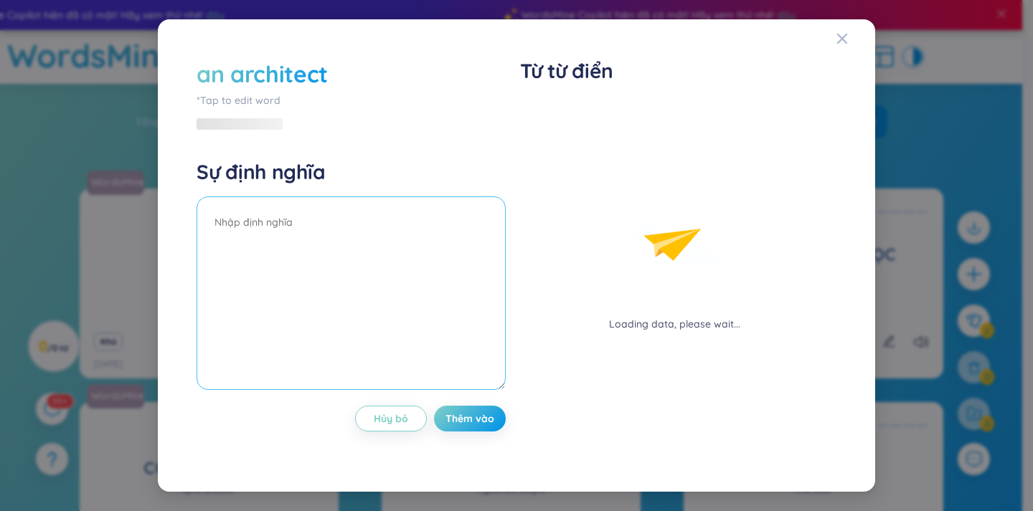
click at [298, 171] on div "Sự định nghĩa" at bounding box center [350, 276] width 309 height 235
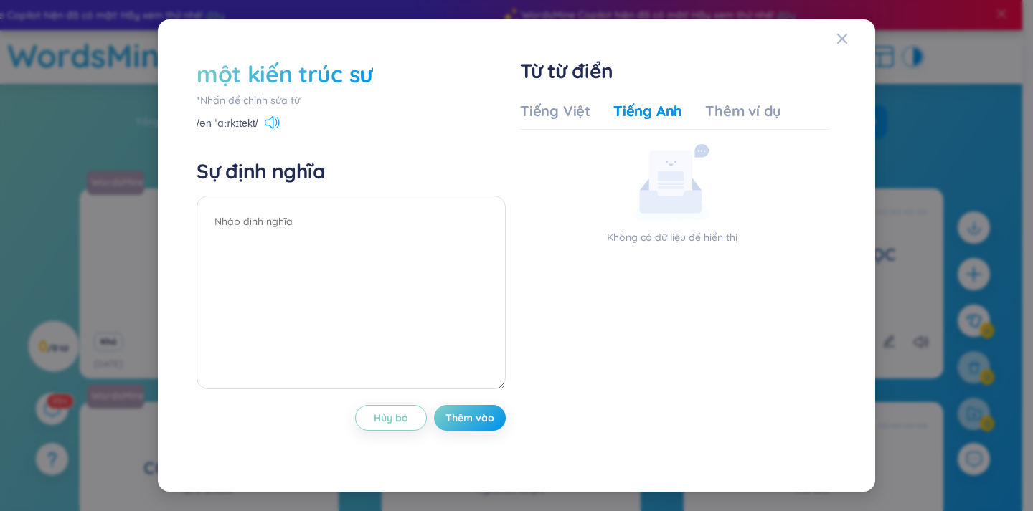
click at [275, 125] on icon at bounding box center [272, 122] width 15 height 13
click at [473, 414] on font "Thêm vào" at bounding box center [469, 418] width 49 height 13
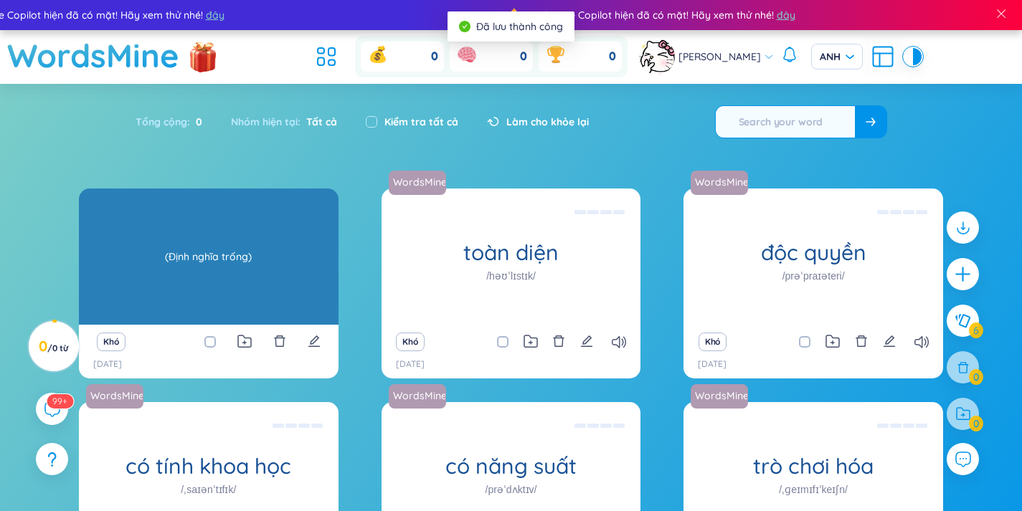
click at [256, 253] on div "(Định nghĩa trống)" at bounding box center [208, 256] width 245 height 129
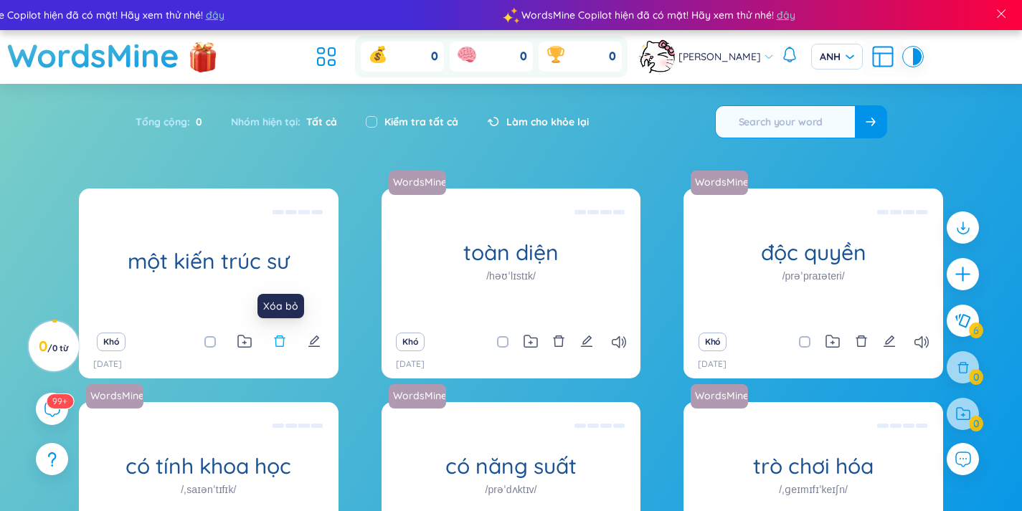
click at [278, 343] on icon "xóa bỏ" at bounding box center [279, 341] width 13 height 13
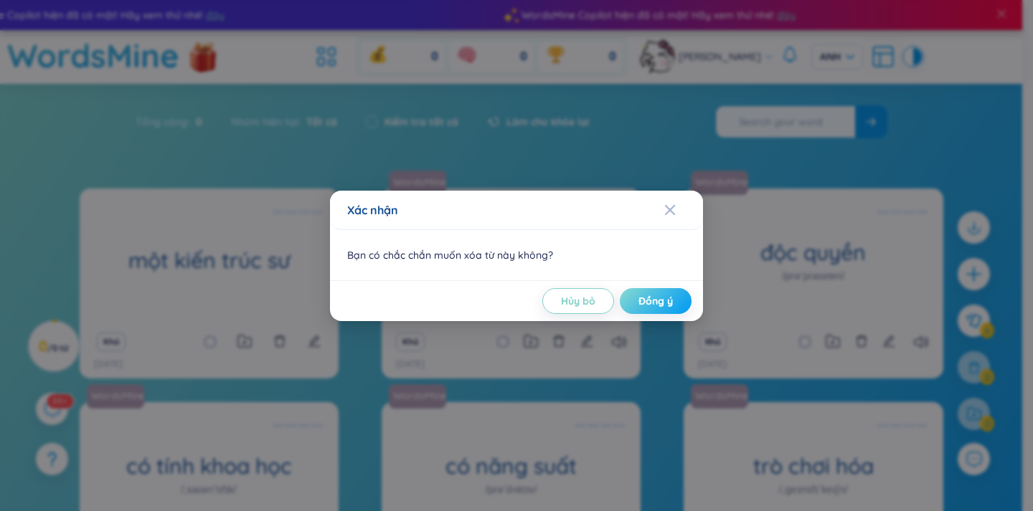
click at [683, 300] on button "Đồng ý" at bounding box center [656, 301] width 72 height 26
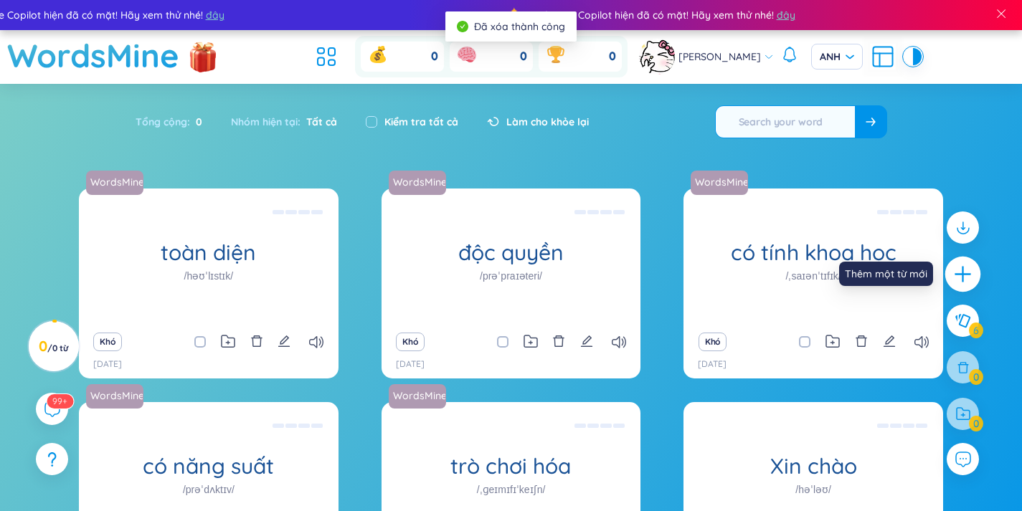
click at [962, 276] on icon "cộng thêm" at bounding box center [962, 275] width 1 height 16
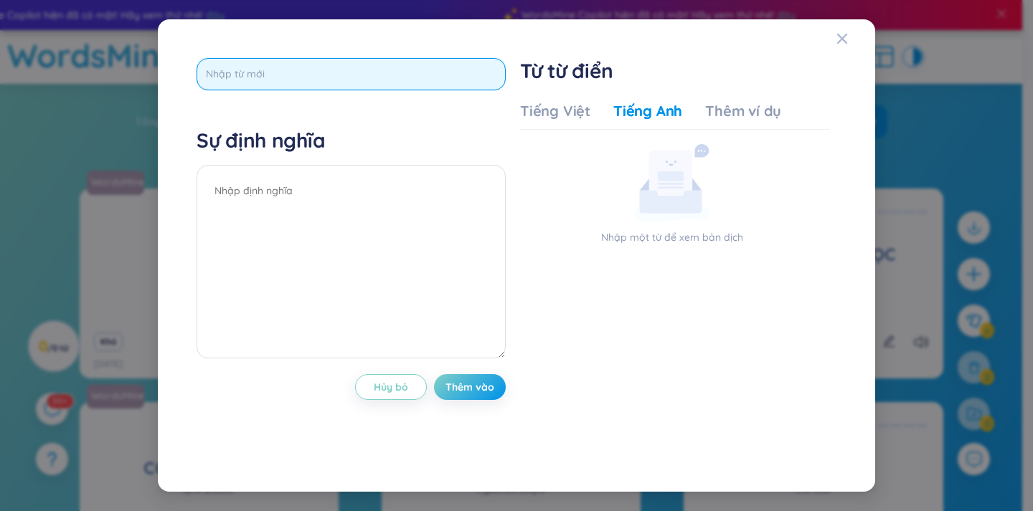
click at [331, 70] on input "text" at bounding box center [350, 74] width 309 height 32
type input "kiến trúc sư"
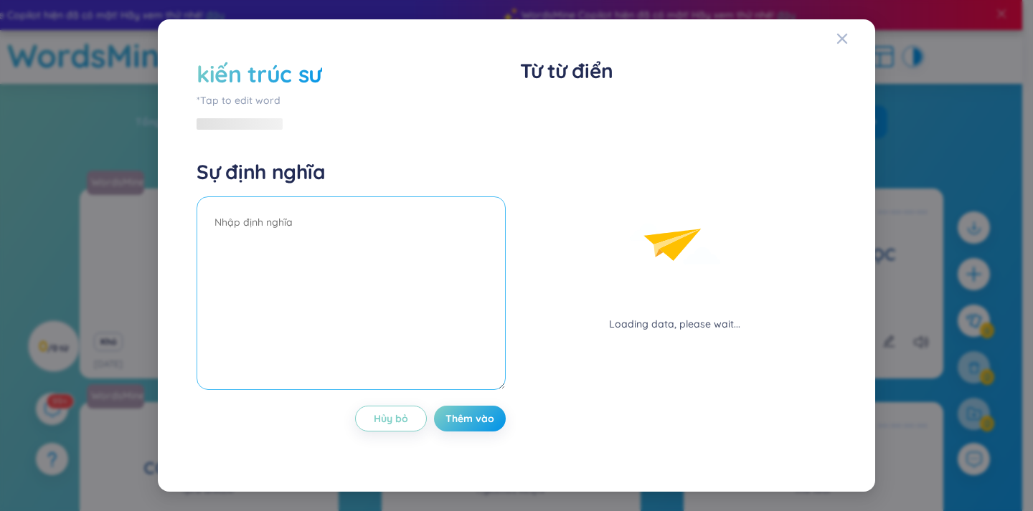
click at [243, 189] on div "Sự định nghĩa" at bounding box center [350, 276] width 309 height 235
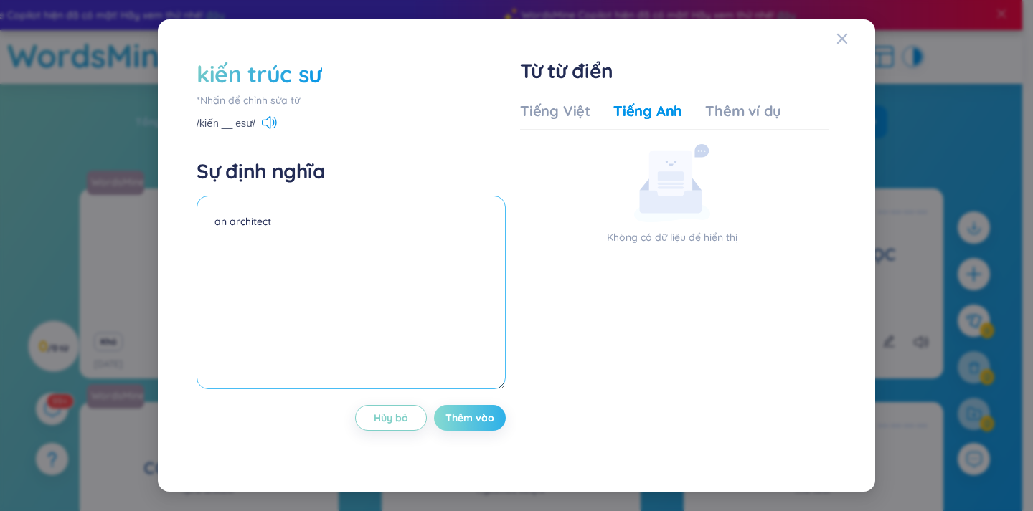
type textarea "an architect"
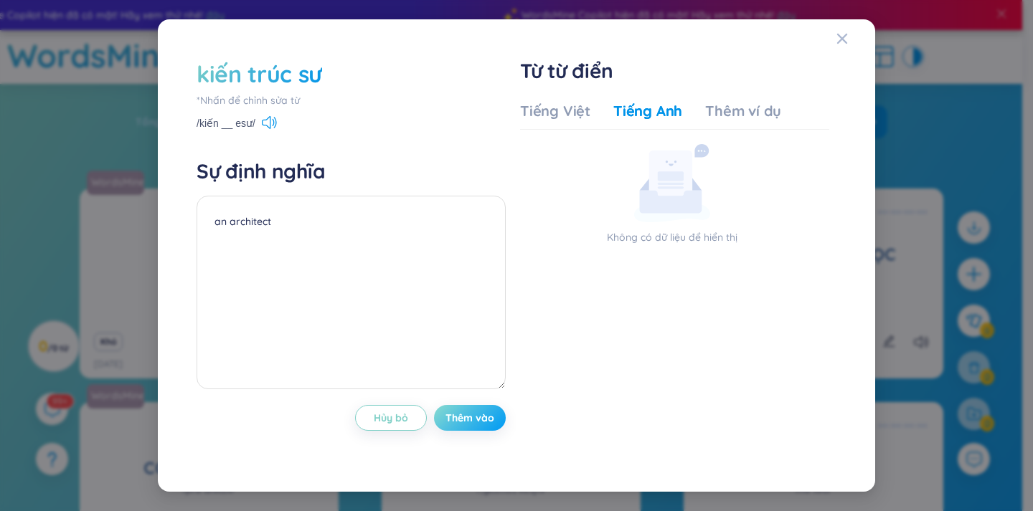
click at [450, 412] on font "Thêm vào" at bounding box center [469, 418] width 49 height 13
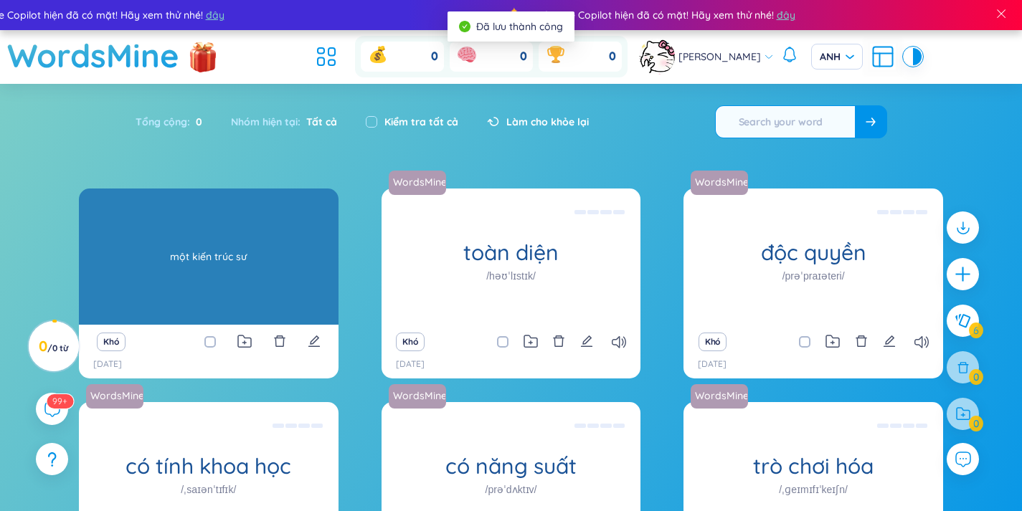
click at [222, 289] on div "một kiến ​​trúc sư" at bounding box center [208, 256] width 245 height 129
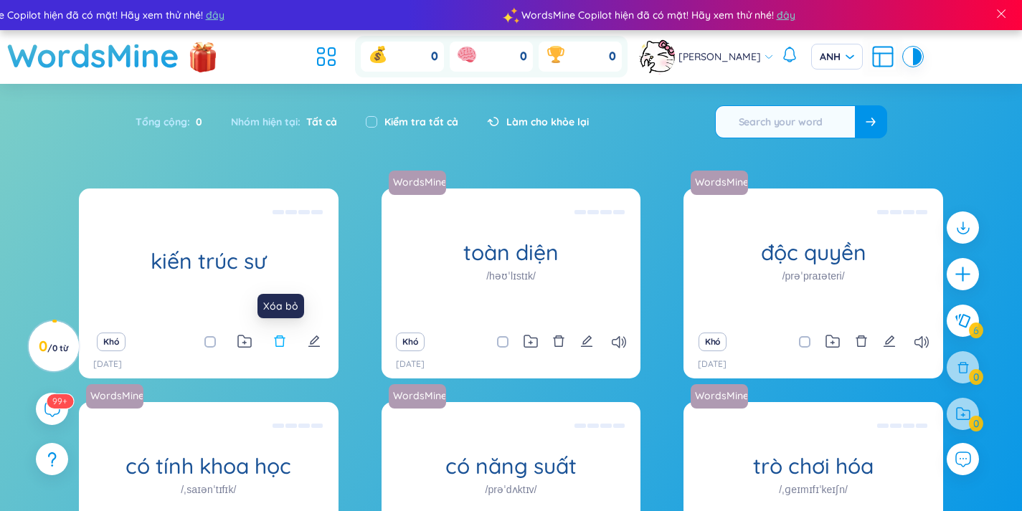
click at [277, 340] on icon "xóa bỏ" at bounding box center [279, 341] width 13 height 13
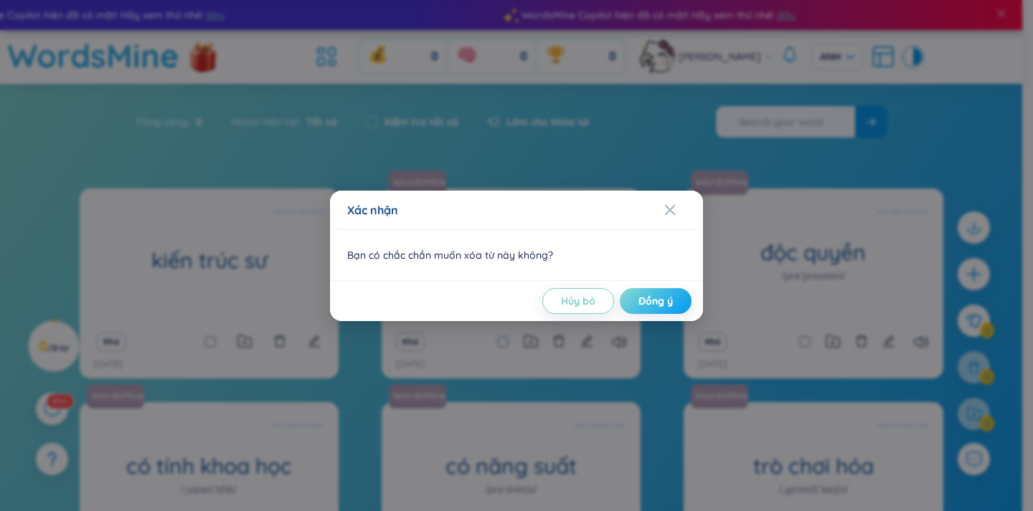
click at [657, 304] on font "Đồng ý" at bounding box center [655, 301] width 34 height 13
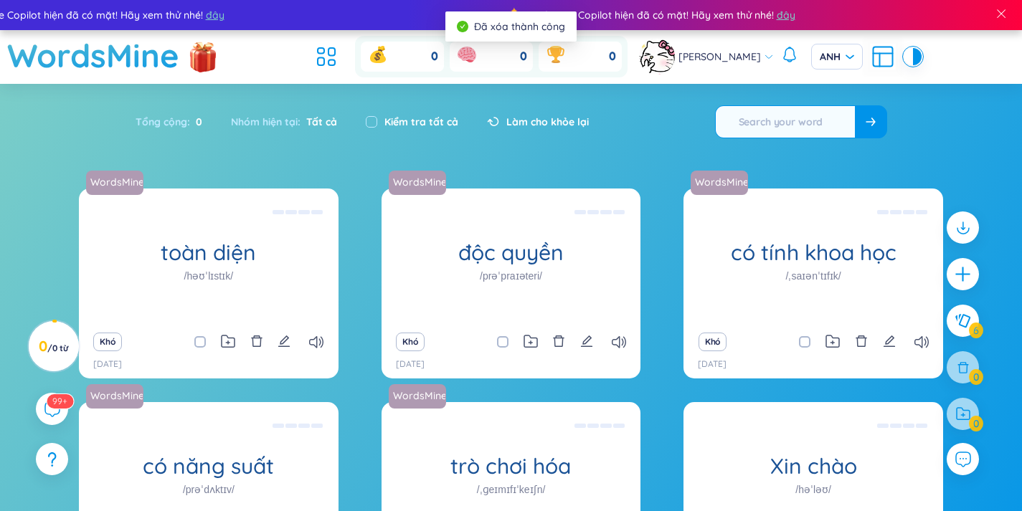
click at [980, 272] on div at bounding box center [962, 327] width 47 height 247
click at [972, 271] on icon "cộng thêm" at bounding box center [963, 275] width 20 height 20
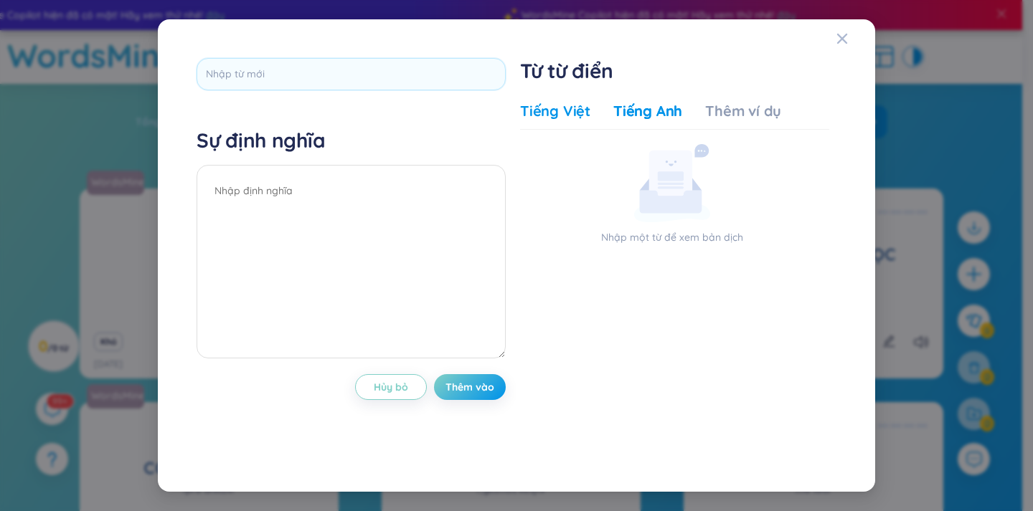
click at [561, 103] on font "Tiếng Việt" at bounding box center [555, 111] width 70 height 18
click at [634, 108] on font "Tiếng Anh" at bounding box center [647, 111] width 69 height 18
click at [646, 116] on font "Tiếng Anh" at bounding box center [647, 111] width 69 height 18
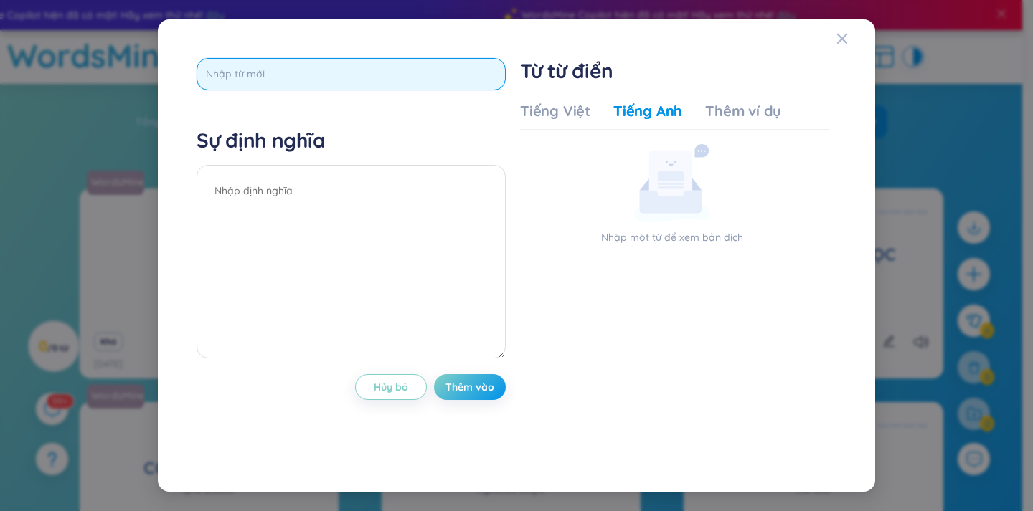
click at [258, 78] on input "text" at bounding box center [350, 74] width 309 height 32
type input "an architect"
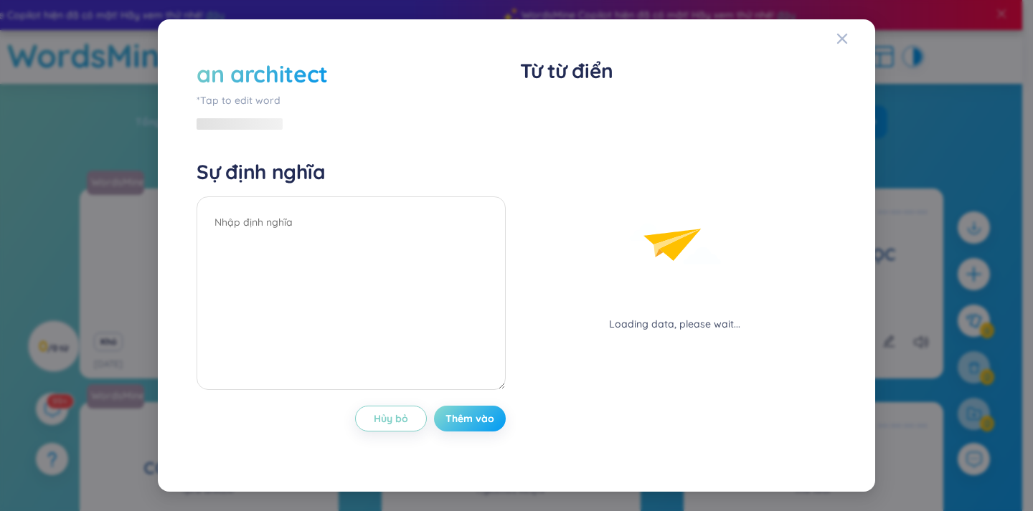
click at [455, 384] on div "an architect *Tap to edit word Sự định nghĩa Hủy bỏ Thêm vào" at bounding box center [350, 255] width 309 height 395
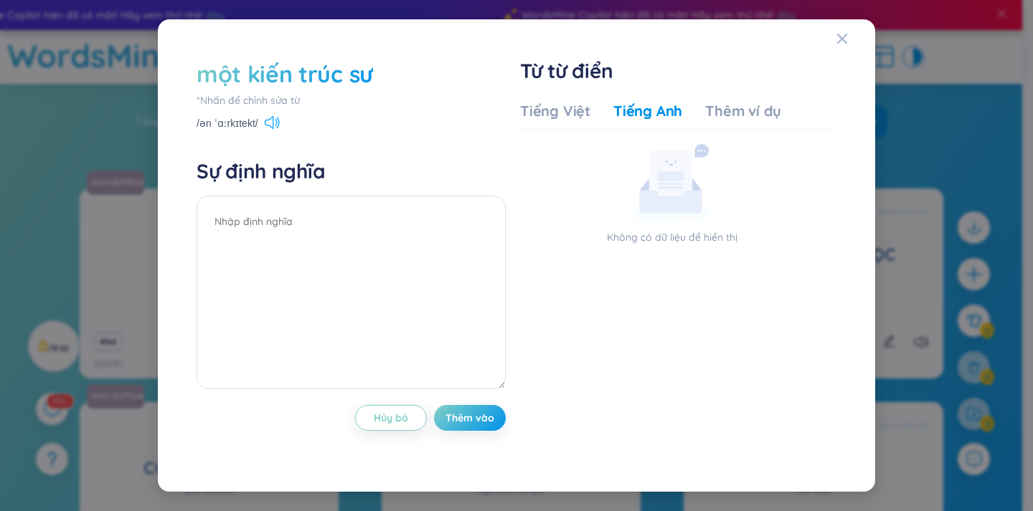
click at [272, 116] on icon at bounding box center [272, 122] width 15 height 13
click at [367, 69] on font "một kiến ​​trúc sư" at bounding box center [284, 74] width 176 height 29
click at [544, 108] on font "Tiếng Việt" at bounding box center [555, 111] width 70 height 18
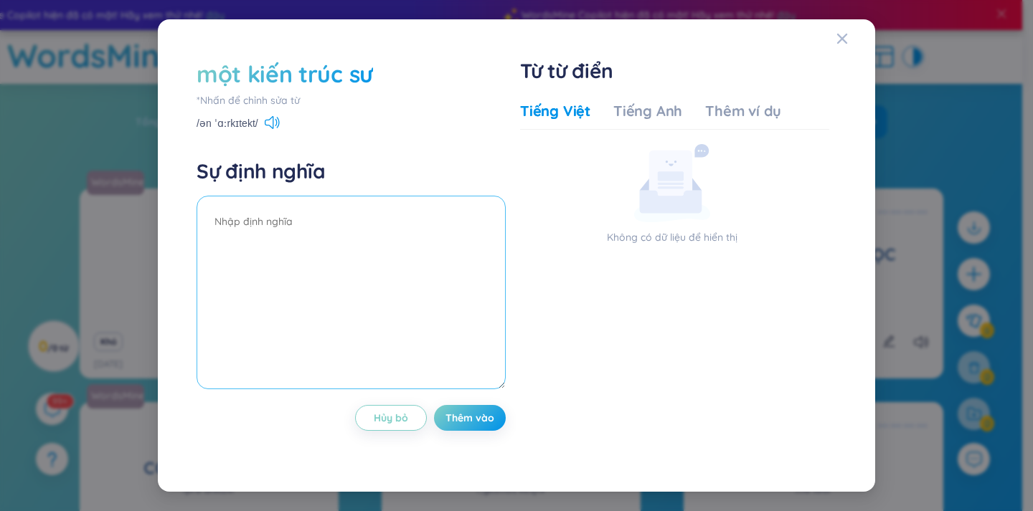
click at [315, 204] on textarea at bounding box center [350, 293] width 309 height 194
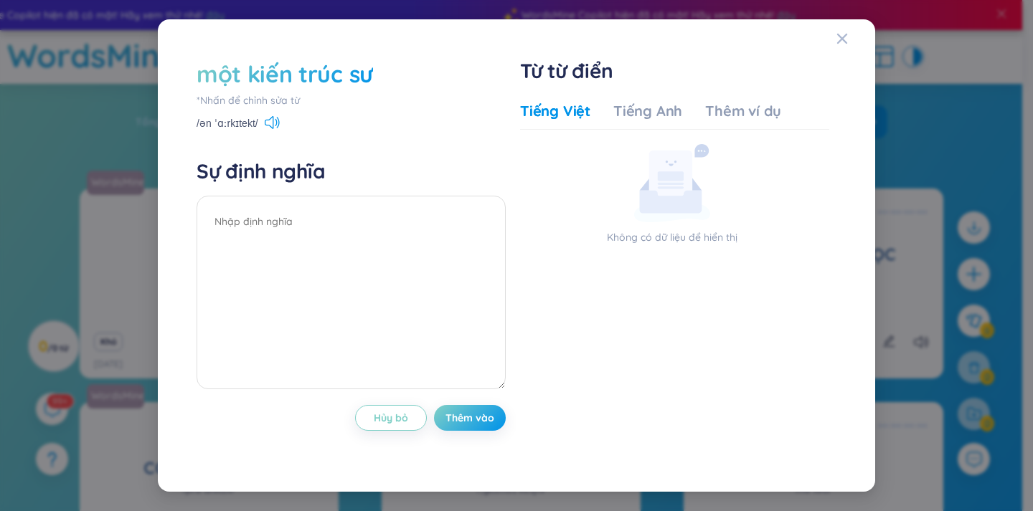
click at [375, 69] on div "một kiến ​​trúc sư" at bounding box center [350, 74] width 309 height 32
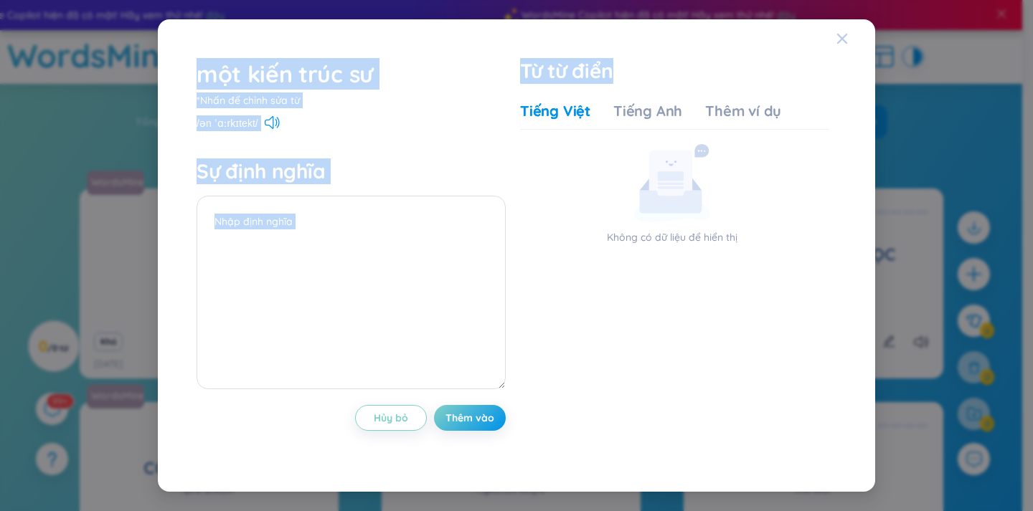
drag, startPoint x: 823, startPoint y: 39, endPoint x: 848, endPoint y: 39, distance: 25.1
click at [848, 39] on div "một kiến ​​trúc sư *Nhấn để chỉnh sửa từ /ən ˈɑːrkɪtekt/ Sự định nghĩa Hủy bỏ T…" at bounding box center [516, 255] width 717 height 473
click at [848, 39] on span "Đóng" at bounding box center [855, 38] width 39 height 39
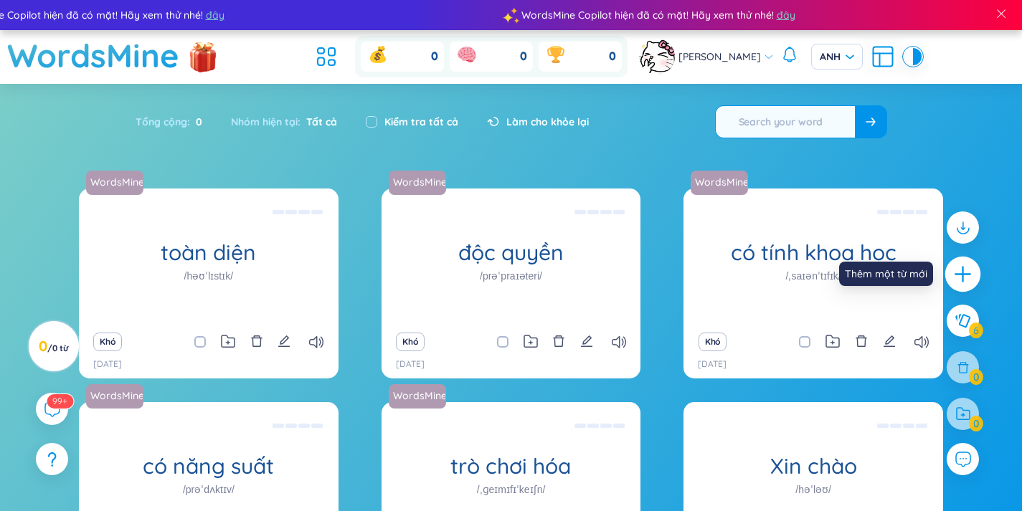
click at [962, 281] on icon "cộng thêm" at bounding box center [962, 275] width 1 height 16
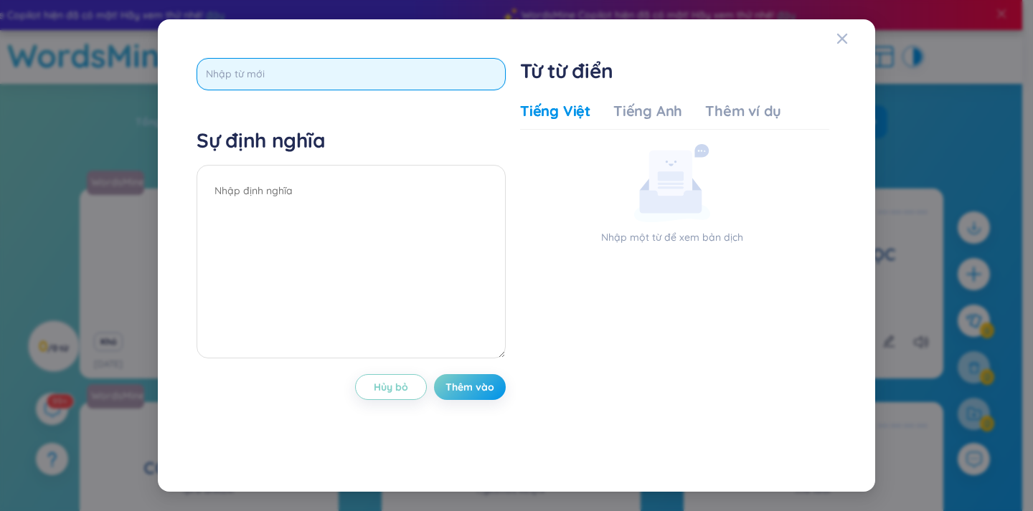
click at [241, 69] on input "text" at bounding box center [350, 74] width 309 height 32
click at [241, 69] on input "a" at bounding box center [350, 74] width 309 height 32
type input "an architect"
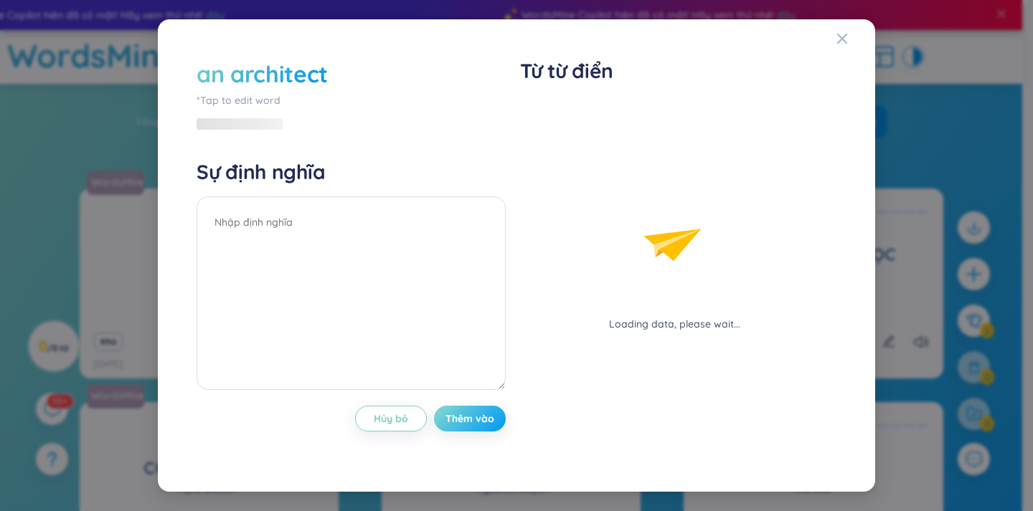
click at [458, 385] on div "an architect *Tap to edit word Sự định nghĩa Hủy bỏ Thêm vào" at bounding box center [350, 255] width 309 height 395
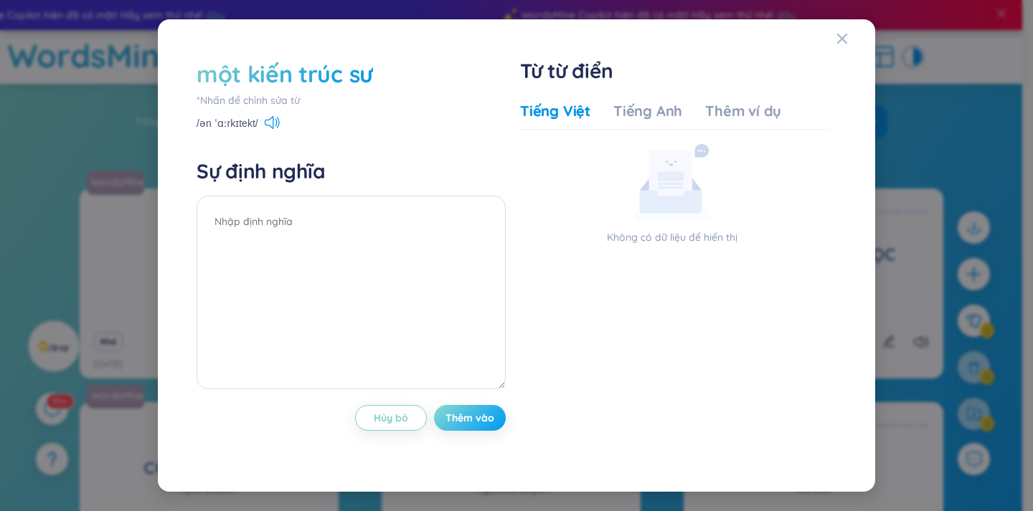
click at [484, 417] on font "Thêm vào" at bounding box center [469, 418] width 49 height 13
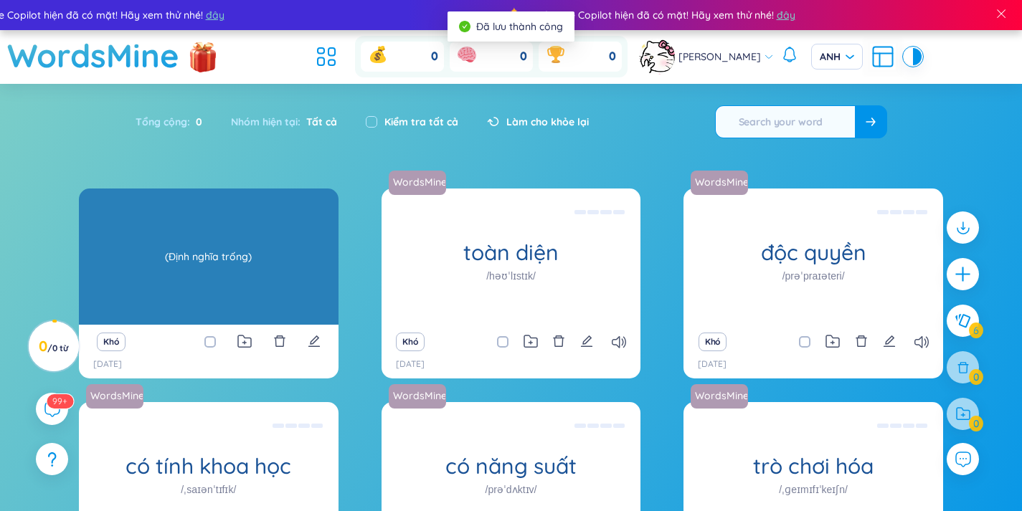
click at [247, 248] on div "(Định nghĩa trống)" at bounding box center [208, 256] width 245 height 129
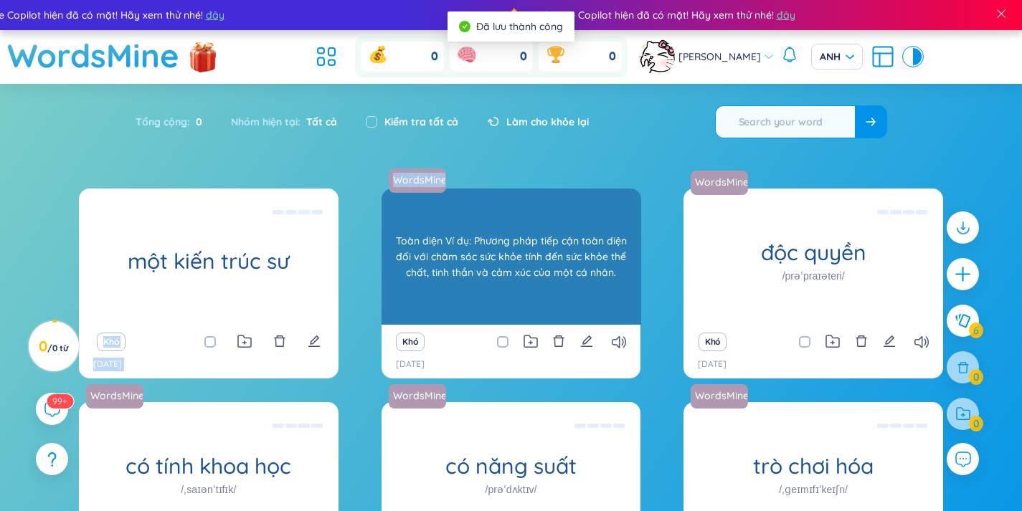
drag, startPoint x: 247, startPoint y: 248, endPoint x: 425, endPoint y: 252, distance: 177.2
click at [425, 252] on div "một kiến ​​trúc sư (Định nghĩa trống) Khó [DATE] WordsMine toàn diện /həʊˈlɪstɪ…" at bounding box center [511, 400] width 864 height 422
click at [425, 252] on div "toàn diện /həʊˈlɪstɪk/ Toàn diện Ví dụ: Phương pháp tiếp cận toàn diện đối với …" at bounding box center [511, 257] width 260 height 136
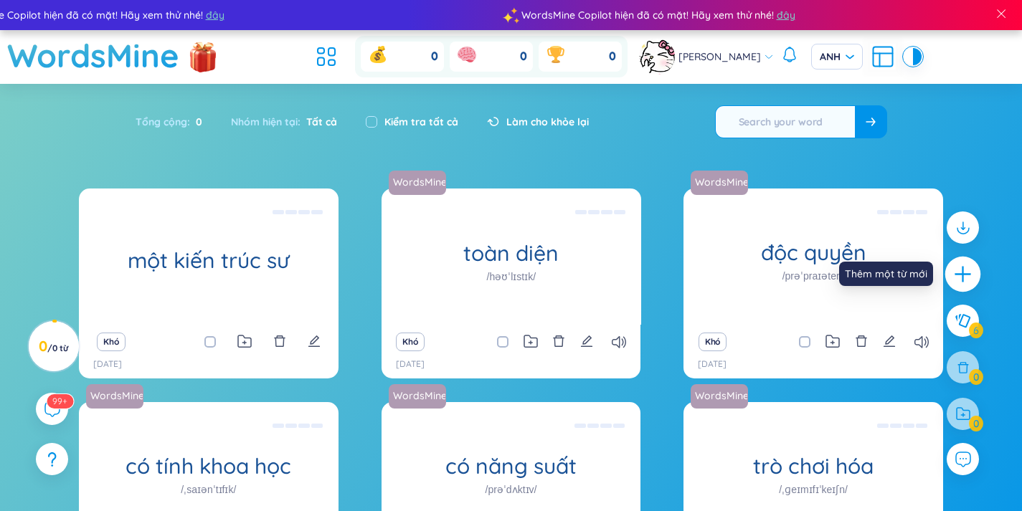
click at [963, 265] on icon "cộng thêm" at bounding box center [963, 275] width 20 height 20
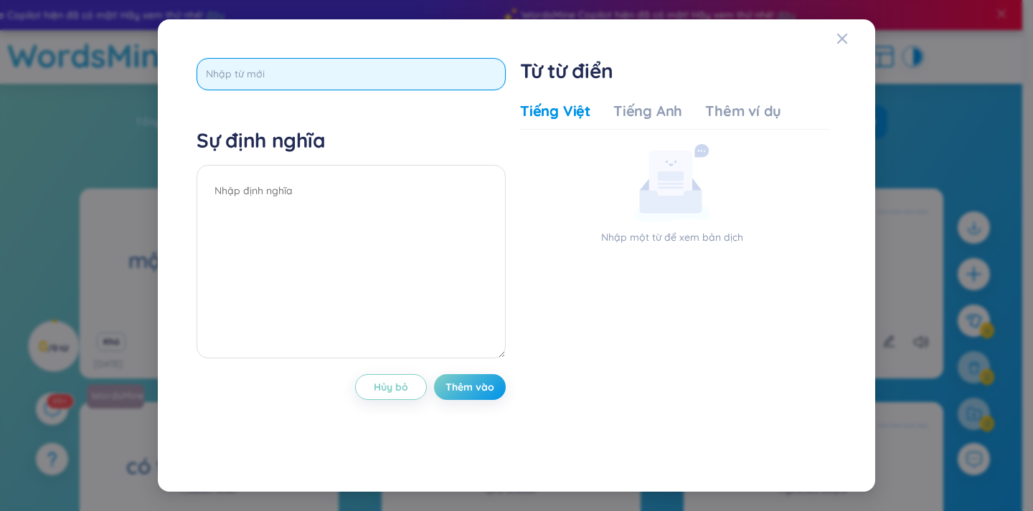
click at [387, 75] on input "text" at bounding box center [350, 74] width 309 height 32
type input "an architect"
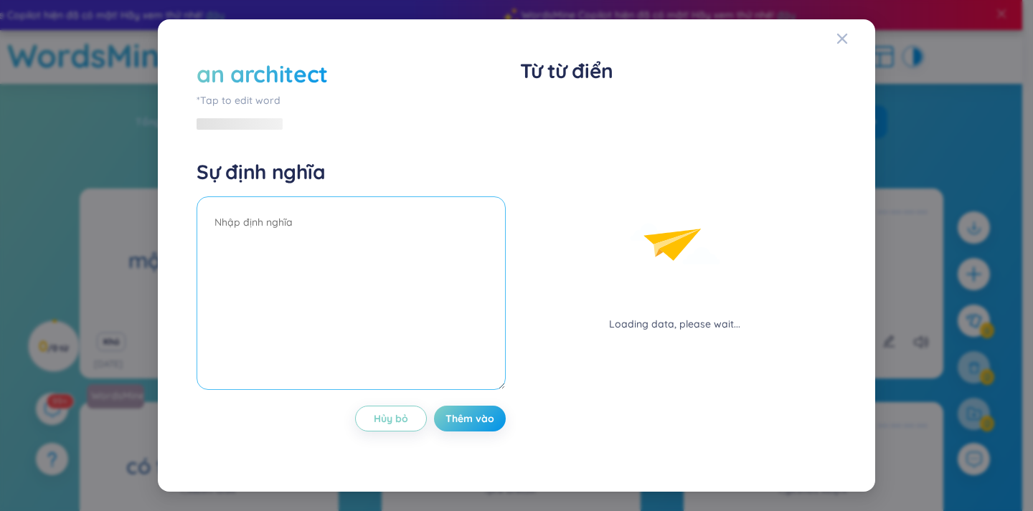
click at [360, 188] on div "Sự định nghĩa" at bounding box center [350, 276] width 309 height 235
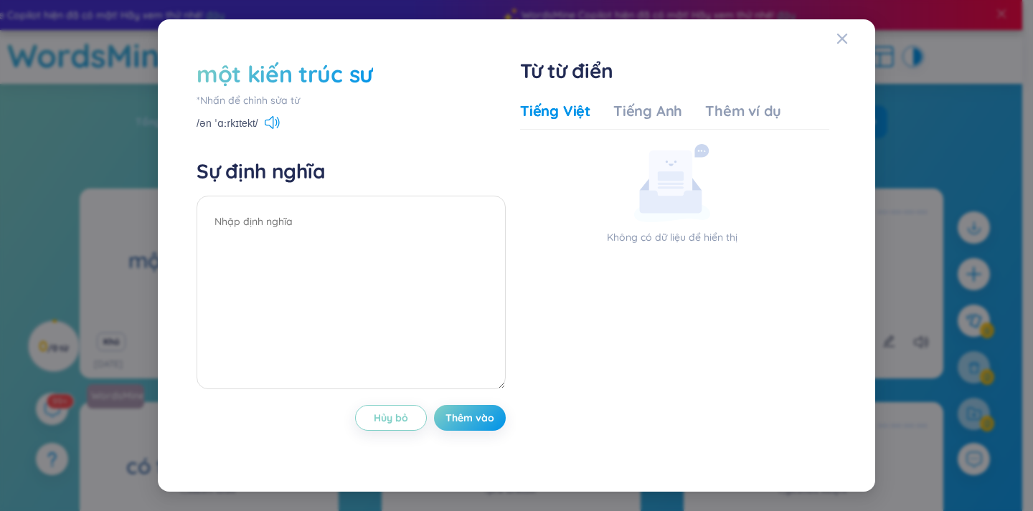
click at [283, 102] on font "*Nhấn để chỉnh sửa từ" at bounding box center [247, 100] width 103 height 13
click at [283, 102] on div "một kiến ​​trúc sư *Nhấn để chỉnh sửa từ /ən ˈɑːrkɪtekt/" at bounding box center [350, 94] width 309 height 73
click at [720, 120] on div "Thêm ví dụ" at bounding box center [743, 111] width 76 height 20
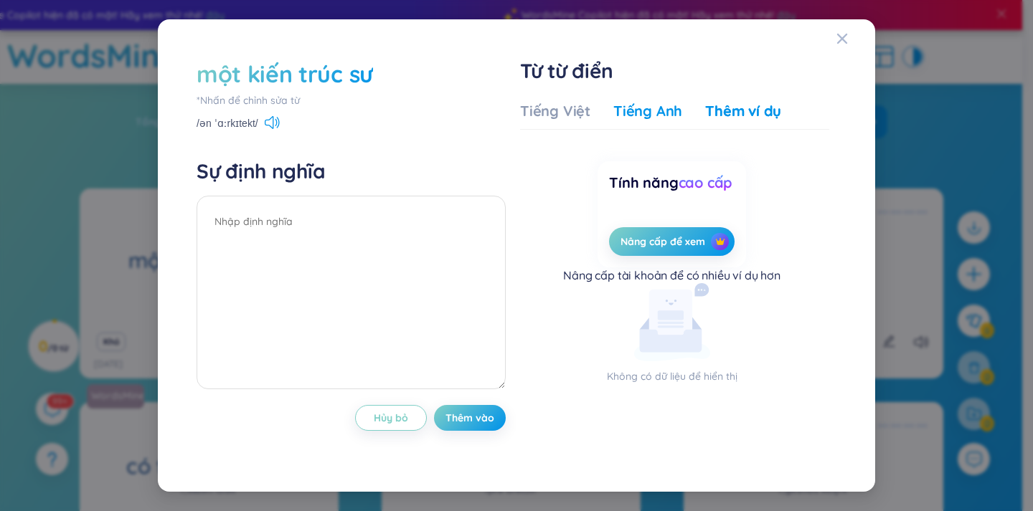
click at [642, 112] on font "Tiếng Anh" at bounding box center [647, 111] width 69 height 18
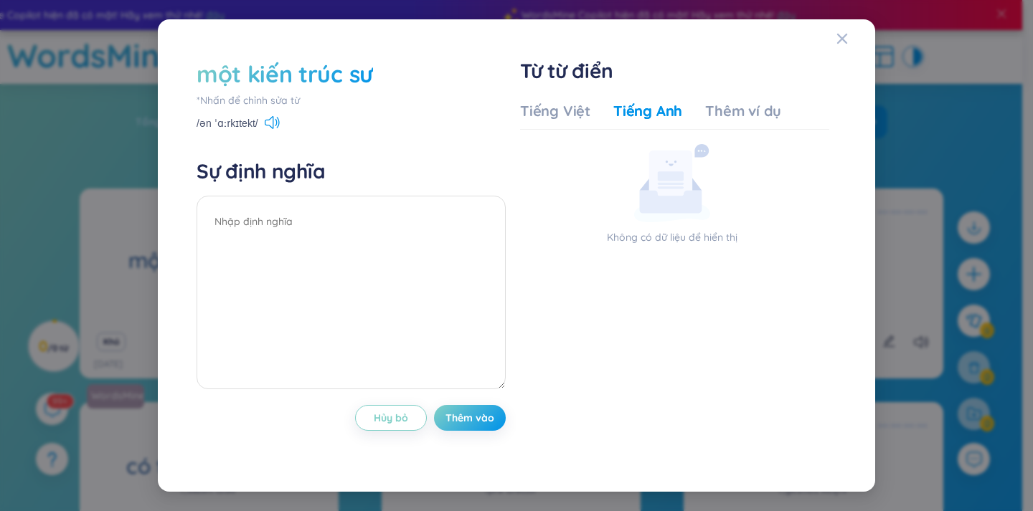
click at [290, 98] on font "*Nhấn để chỉnh sửa từ" at bounding box center [247, 100] width 103 height 13
click at [840, 39] on icon "Đóng" at bounding box center [841, 38] width 11 height 11
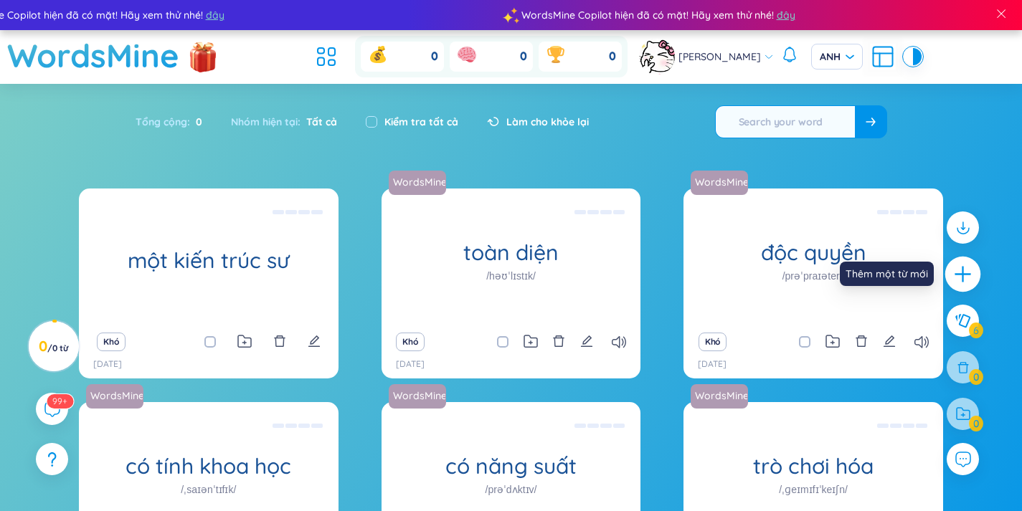
click at [962, 270] on icon "cộng thêm" at bounding box center [963, 275] width 20 height 20
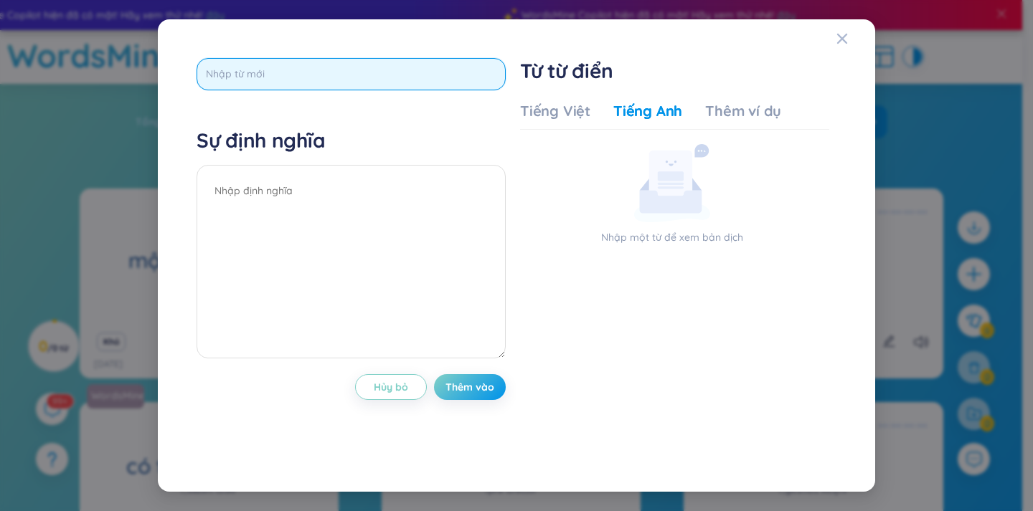
click at [364, 85] on input "text" at bounding box center [350, 74] width 309 height 32
type input "an architect"
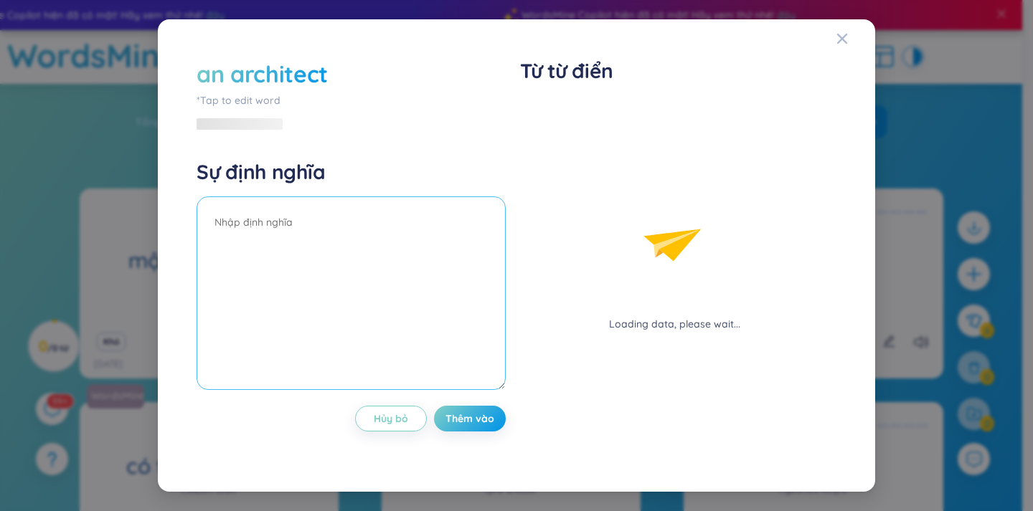
click at [250, 184] on div "Sự định nghĩa" at bounding box center [350, 276] width 309 height 235
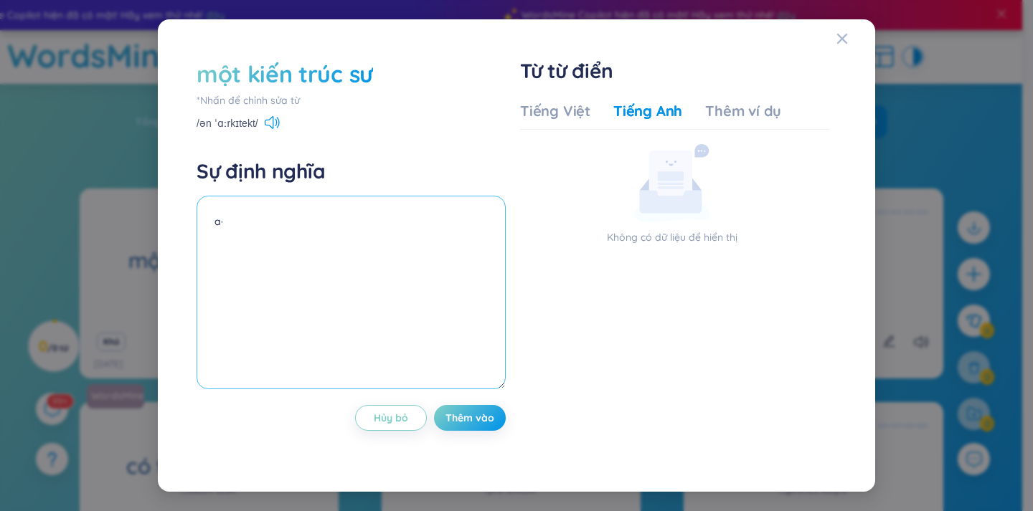
type textarea "a"
type textarea "ả"
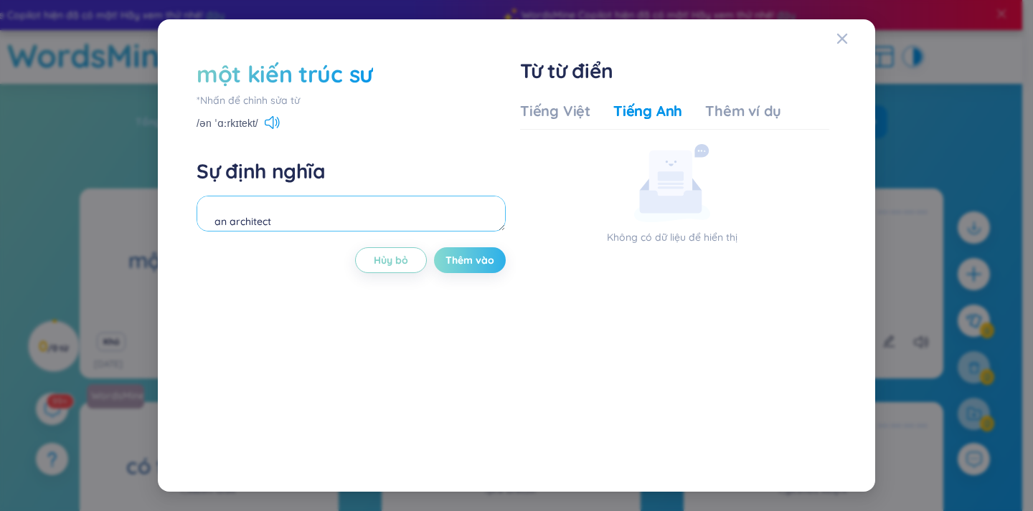
type textarea "an architect"
click at [460, 254] on font "Thêm vào" at bounding box center [469, 260] width 49 height 13
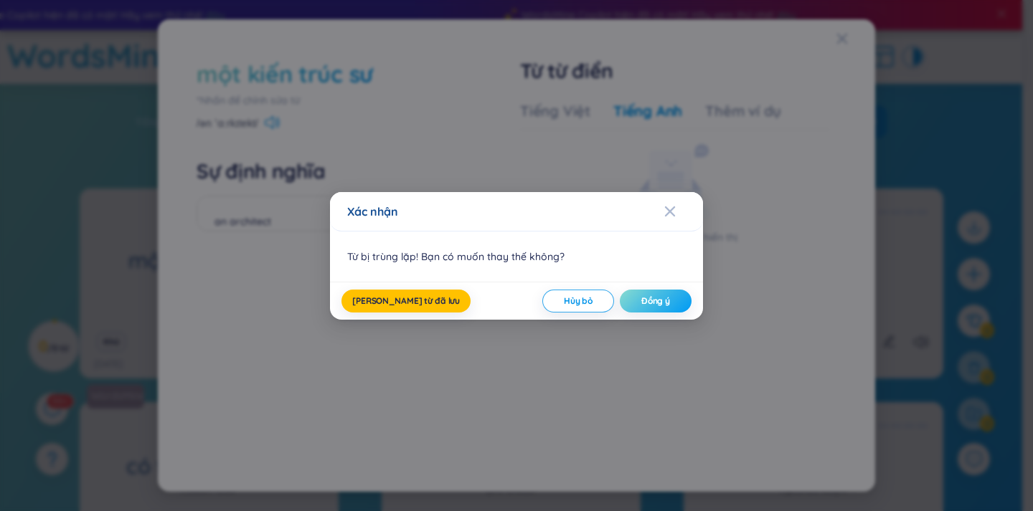
click at [653, 304] on font "Đồng ý" at bounding box center [655, 300] width 29 height 11
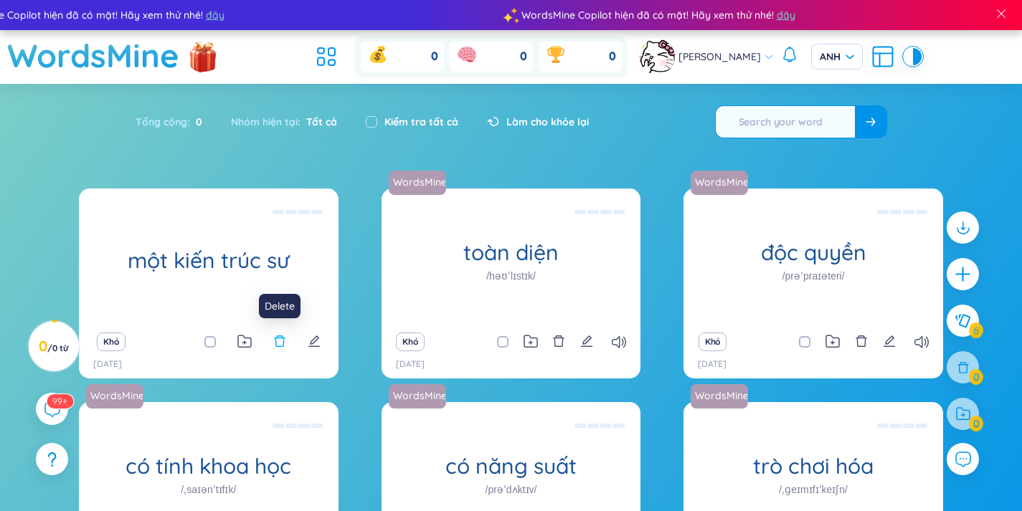
click at [281, 340] on icon "xóa bỏ" at bounding box center [279, 341] width 13 height 13
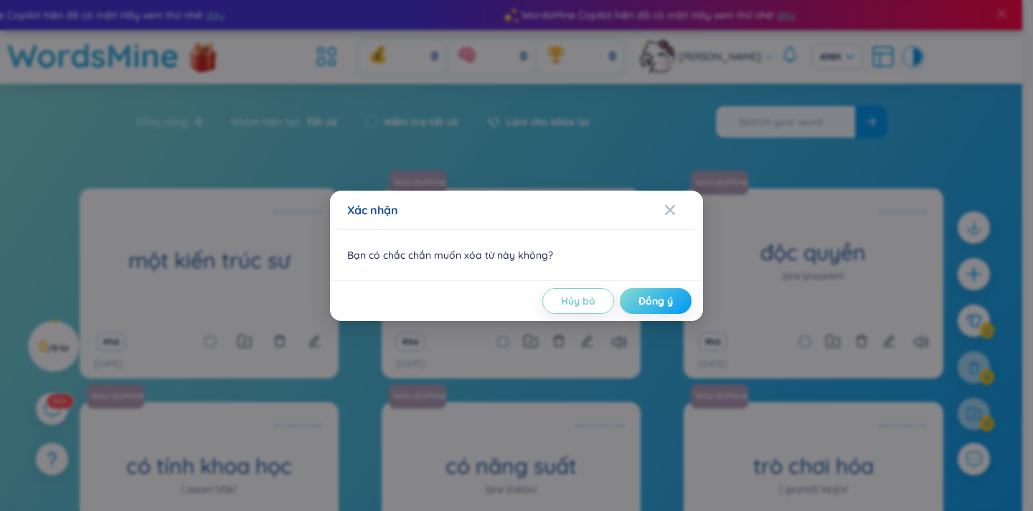
click at [651, 302] on font "Đồng ý" at bounding box center [655, 301] width 34 height 13
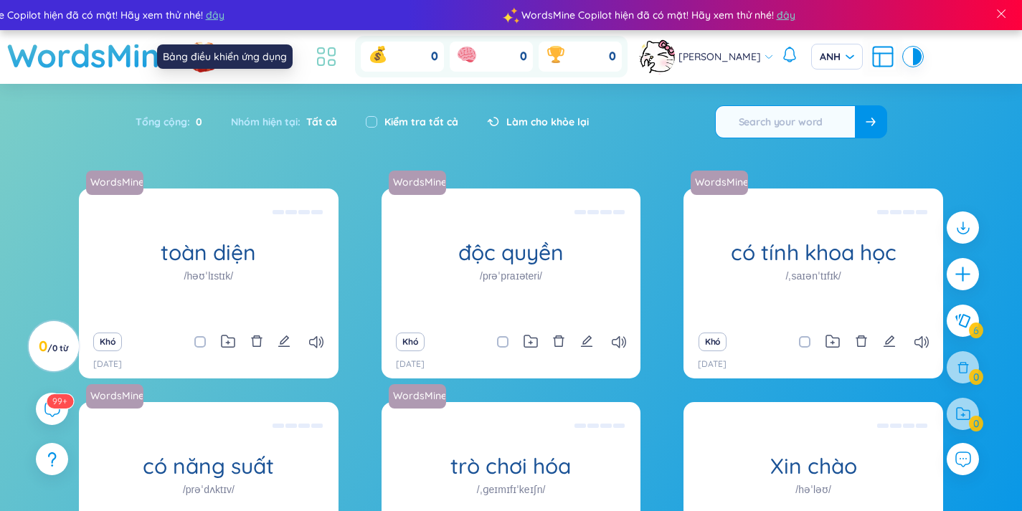
click at [320, 46] on icon at bounding box center [326, 57] width 26 height 26
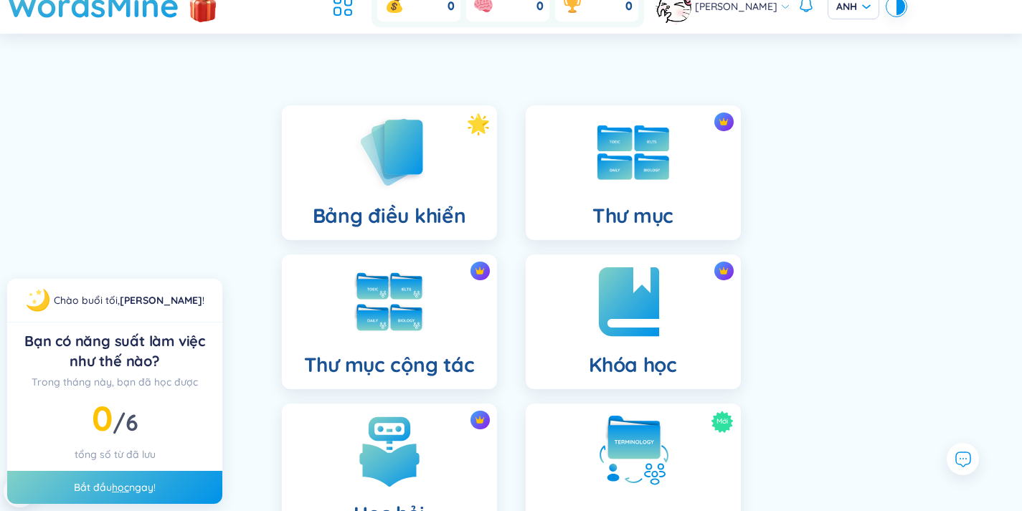
scroll to position [49, 0]
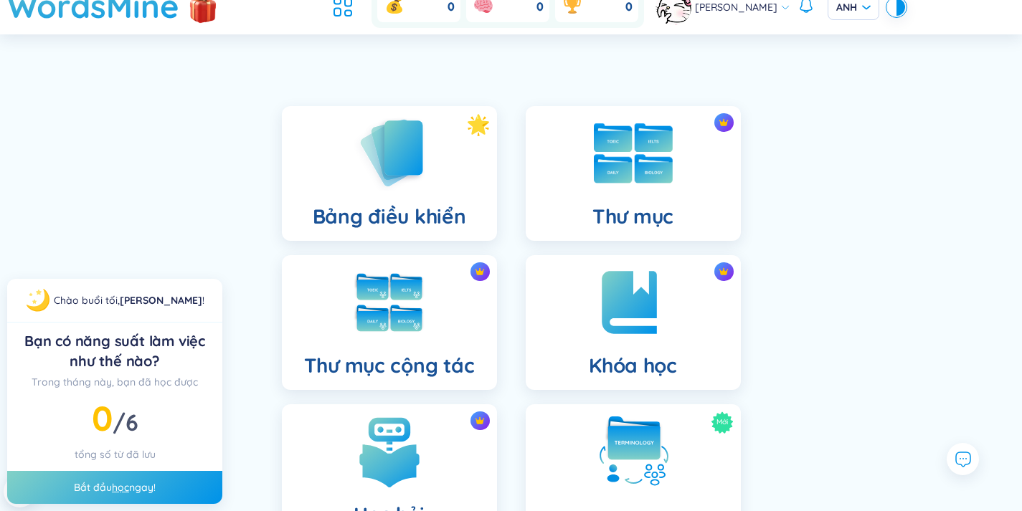
click at [594, 179] on img at bounding box center [633, 153] width 79 height 60
